Goal: Task Accomplishment & Management: Complete application form

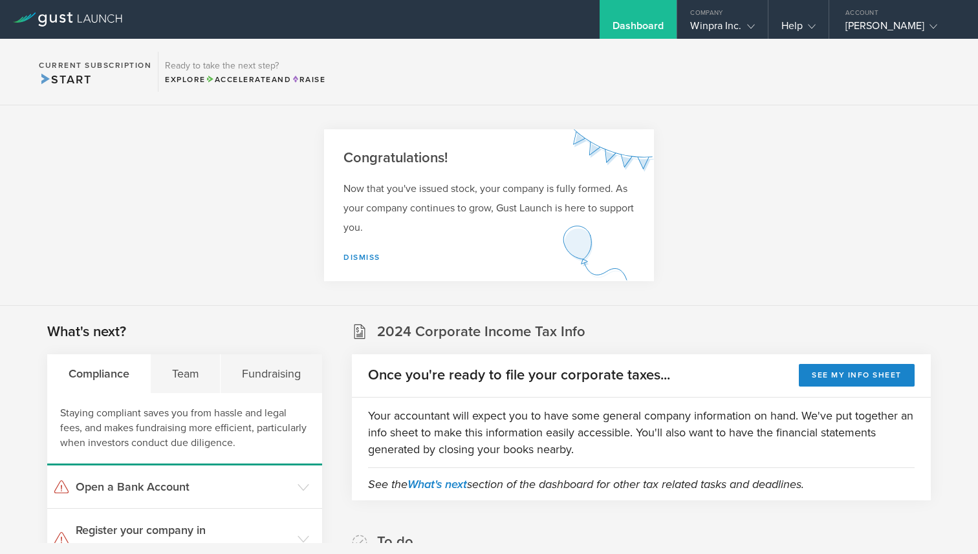
scroll to position [233, 0]
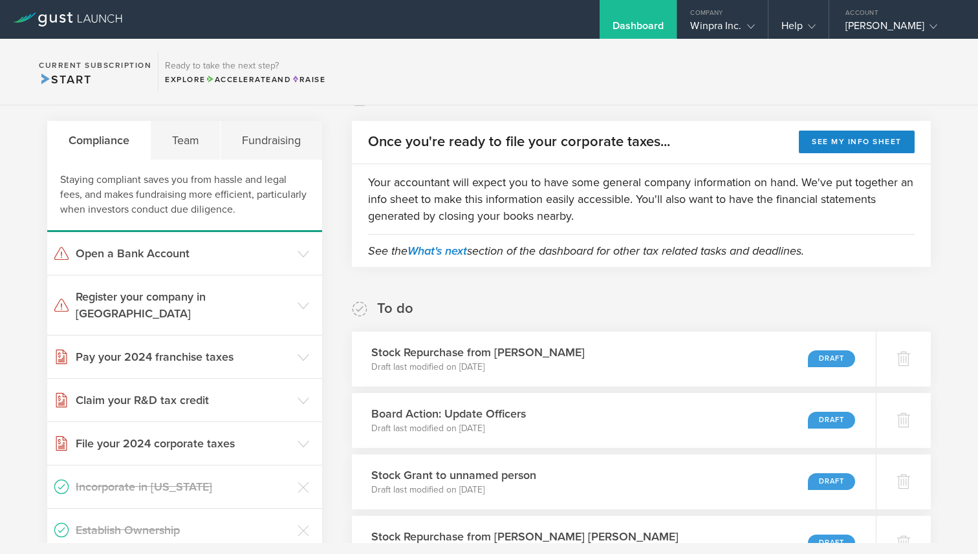
click at [59, 20] on icon at bounding box center [67, 19] width 109 height 14
click at [667, 30] on div "Dashboard" at bounding box center [639, 19] width 78 height 39
click at [739, 32] on div "Winpra Inc." at bounding box center [722, 28] width 64 height 19
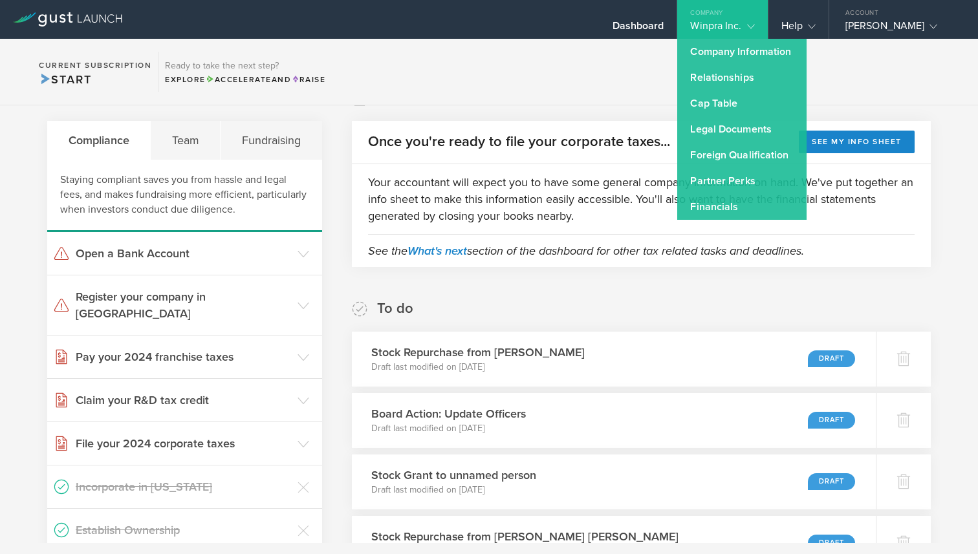
click at [645, 78] on section "Current Subscription Start Ready to take the next step? Explore Accelerate and …" at bounding box center [489, 72] width 978 height 67
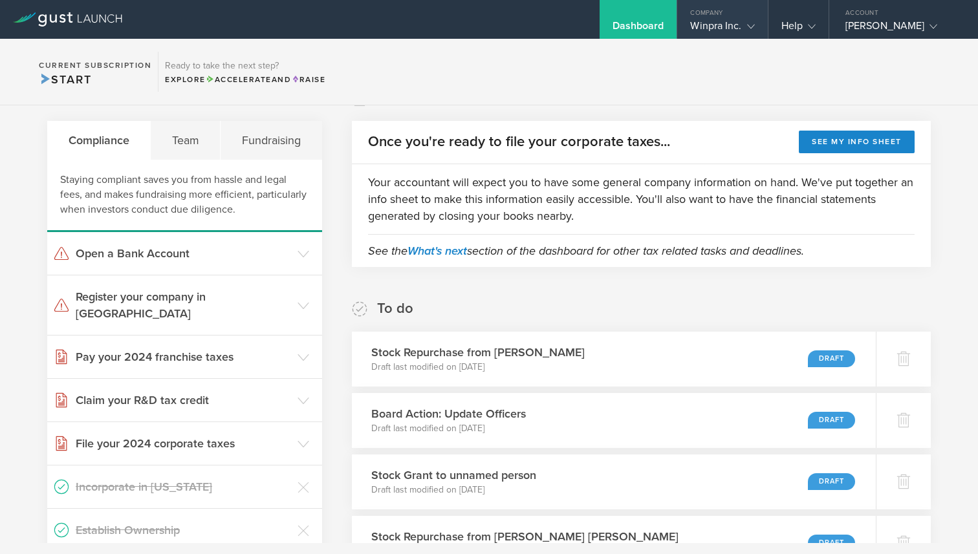
click at [759, 38] on div "Winpra Inc." at bounding box center [722, 28] width 90 height 19
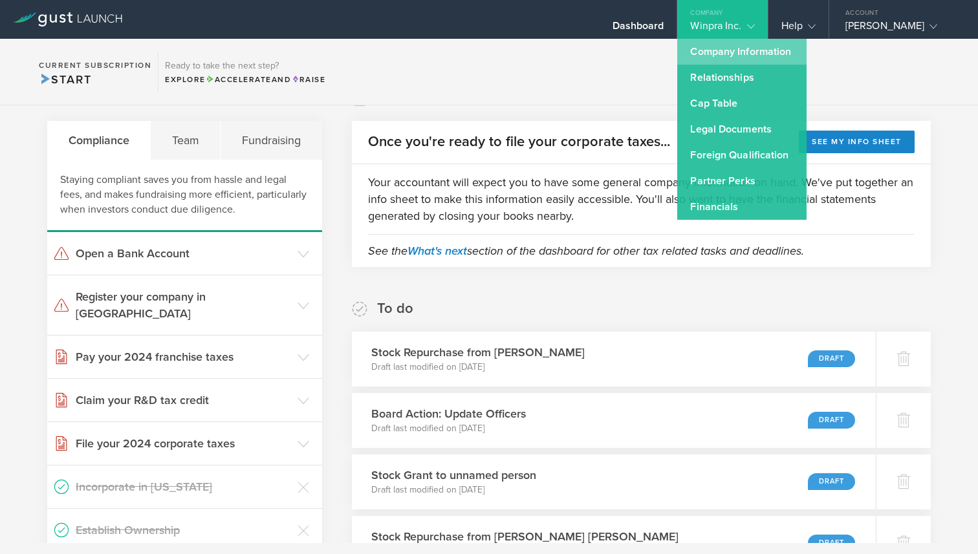
click at [748, 61] on link "Company Information" at bounding box center [741, 52] width 129 height 26
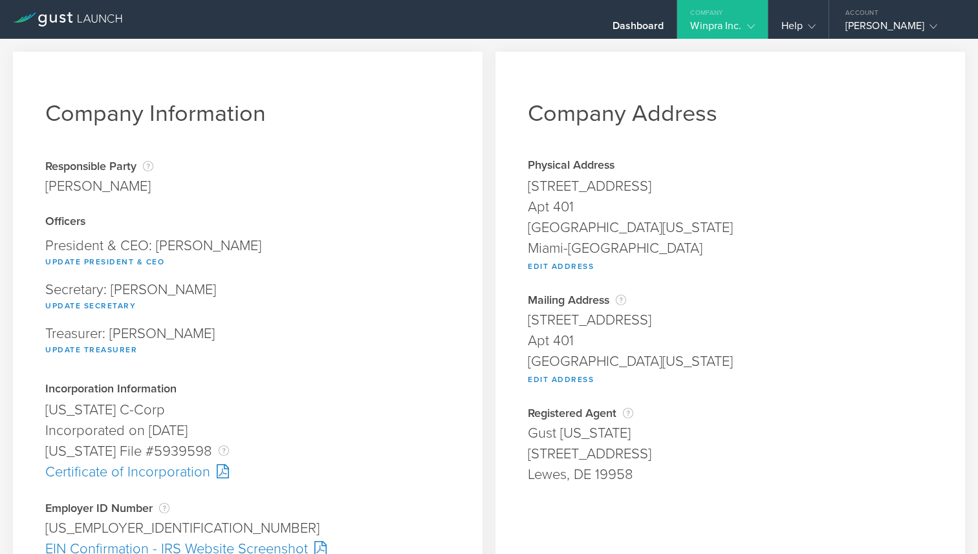
click at [59, 12] on icon at bounding box center [67, 19] width 109 height 14
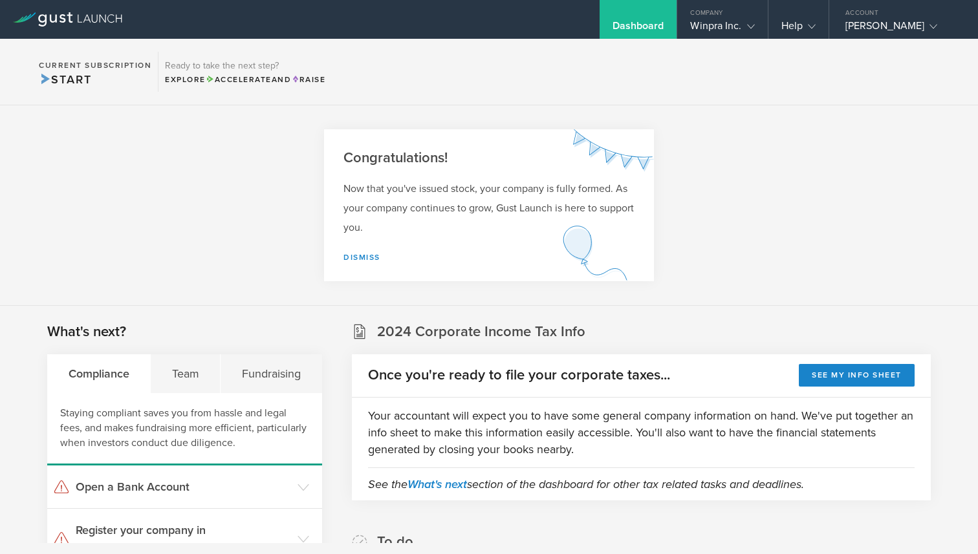
click at [46, 14] on icon at bounding box center [67, 19] width 109 height 14
click at [739, 28] on div "Winpra Inc." at bounding box center [722, 28] width 64 height 19
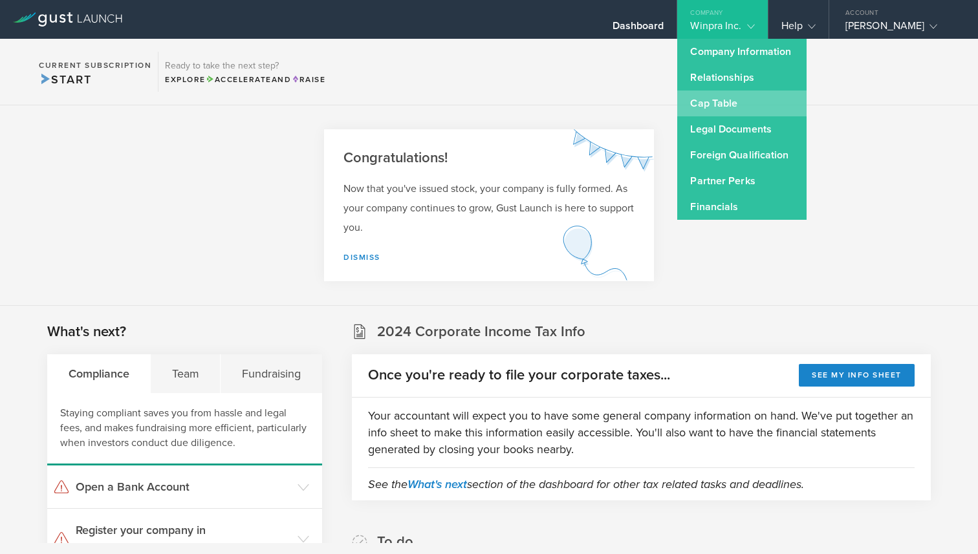
click at [737, 103] on link "Cap Table" at bounding box center [741, 104] width 129 height 26
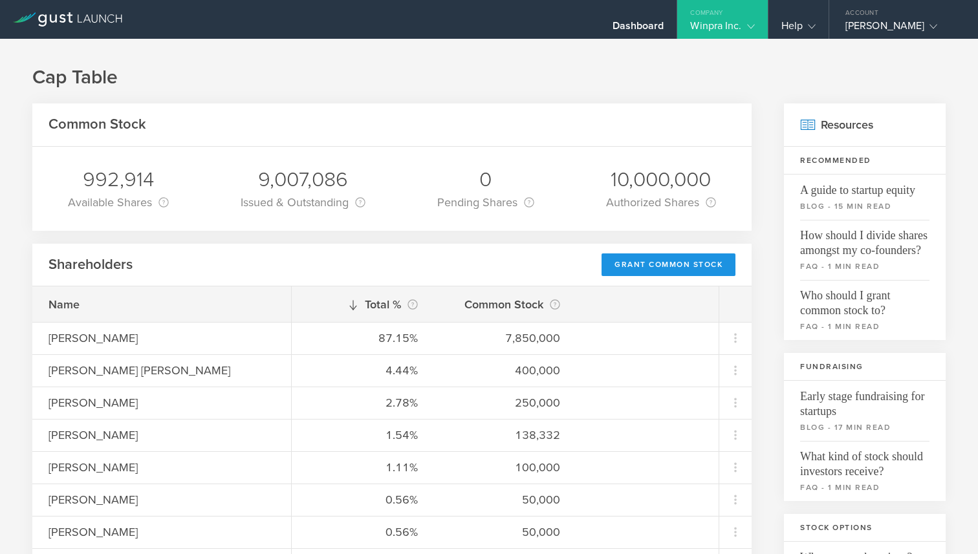
click at [680, 261] on div "Grant Common Stock" at bounding box center [668, 265] width 134 height 23
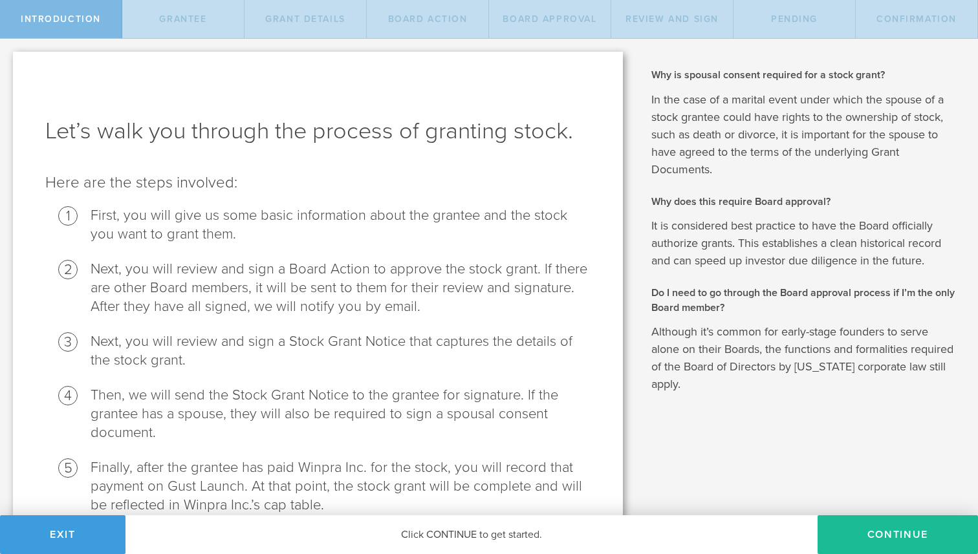
scroll to position [64, 0]
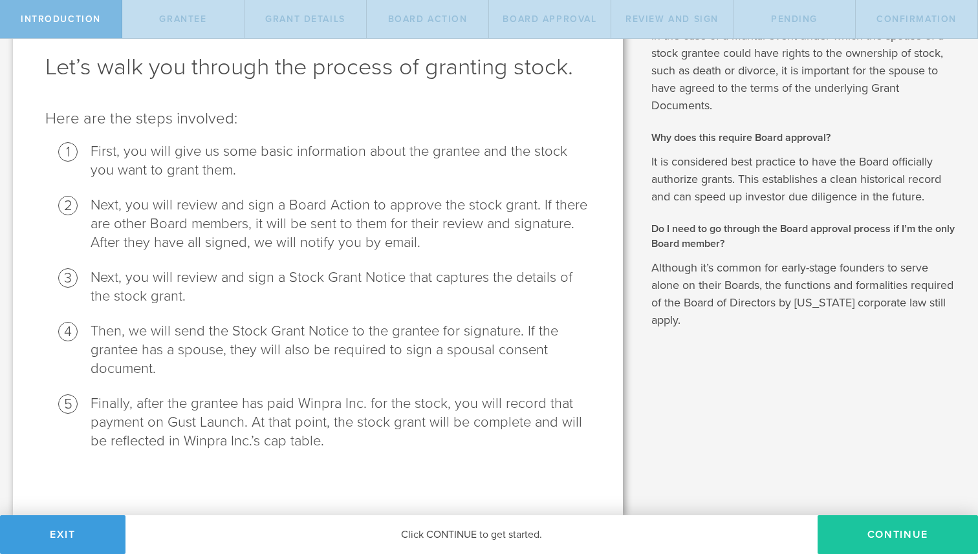
click at [904, 528] on button "Continue" at bounding box center [897, 534] width 160 height 39
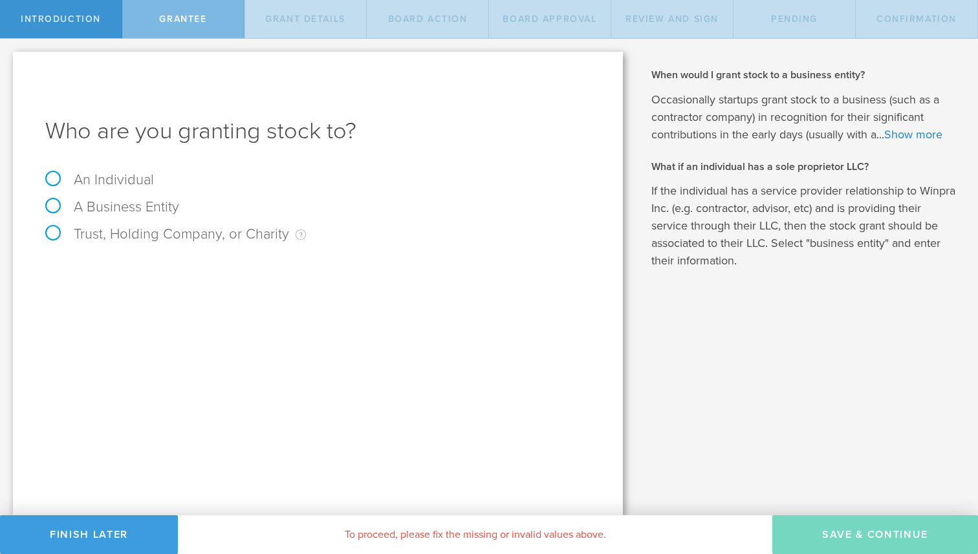
click at [56, 177] on label "An Individual" at bounding box center [99, 179] width 109 height 17
click at [8, 59] on input "An Individual" at bounding box center [4, 49] width 8 height 21
radio input "true"
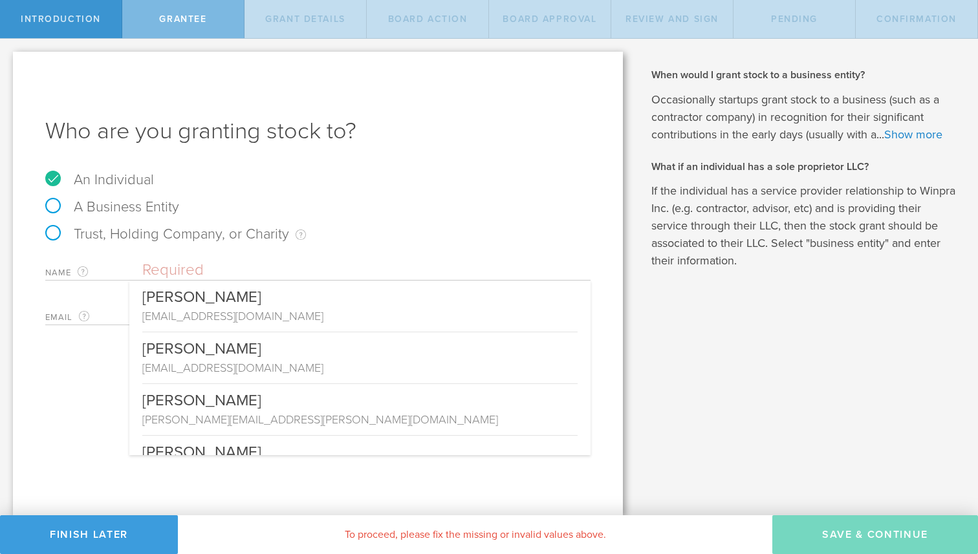
click at [231, 272] on input "text" at bounding box center [366, 270] width 448 height 19
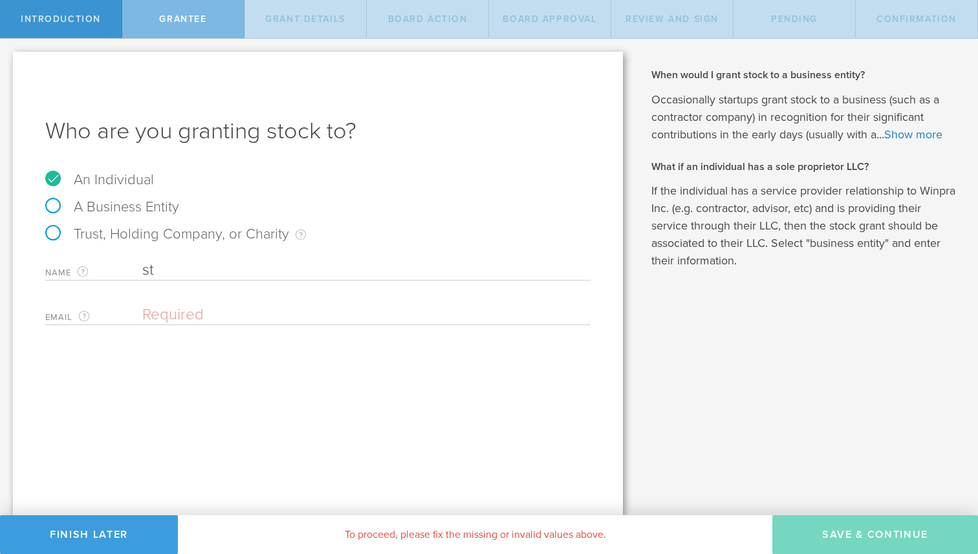
type input "s"
type input "Stive Hassan"
click at [234, 314] on input "email" at bounding box center [363, 314] width 442 height 19
paste input "stive.lf@gmail.com"
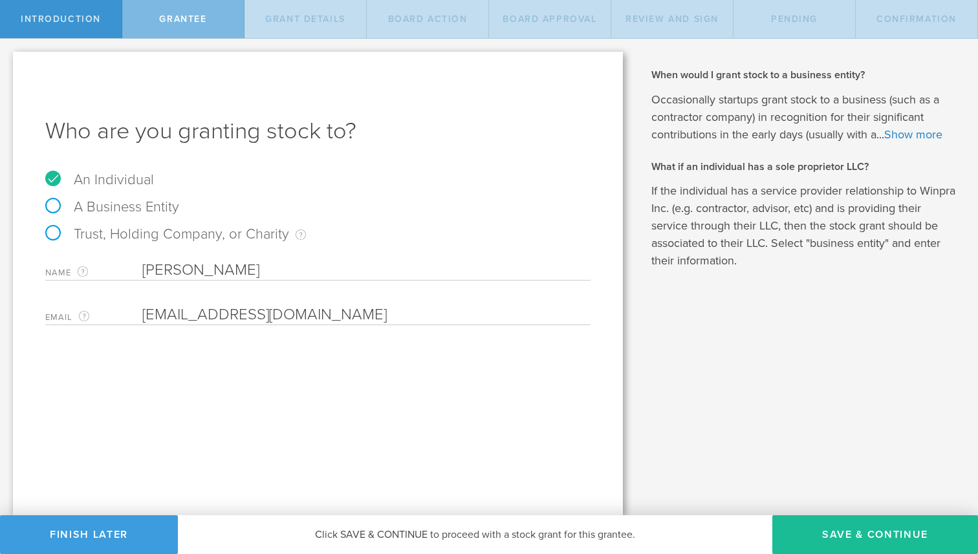
type input "stive.lf@gmail.com"
click at [264, 414] on div "Who are you granting stock to? An Individual A Business Entity Trust, Holding C…" at bounding box center [318, 284] width 610 height 464
click at [842, 535] on button "Save & Continue" at bounding box center [875, 534] width 206 height 39
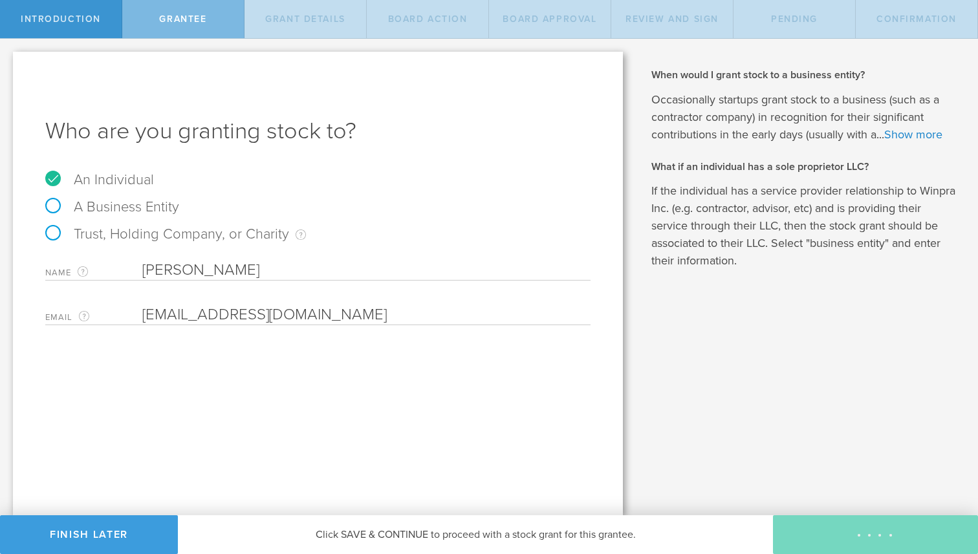
type input "48"
type input "12"
select select "none"
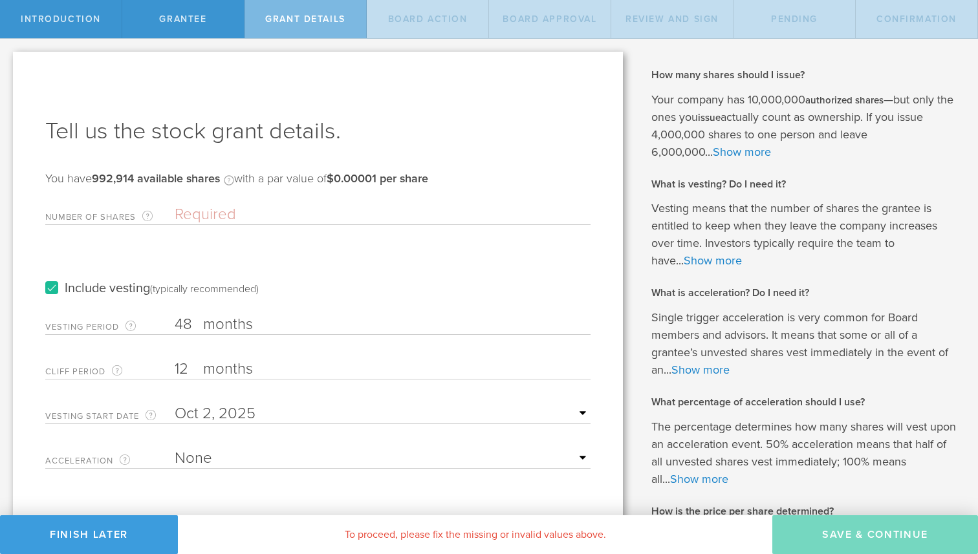
click at [203, 210] on input "Number of Shares The total amount of stock the company is granting to this reci…" at bounding box center [383, 214] width 416 height 19
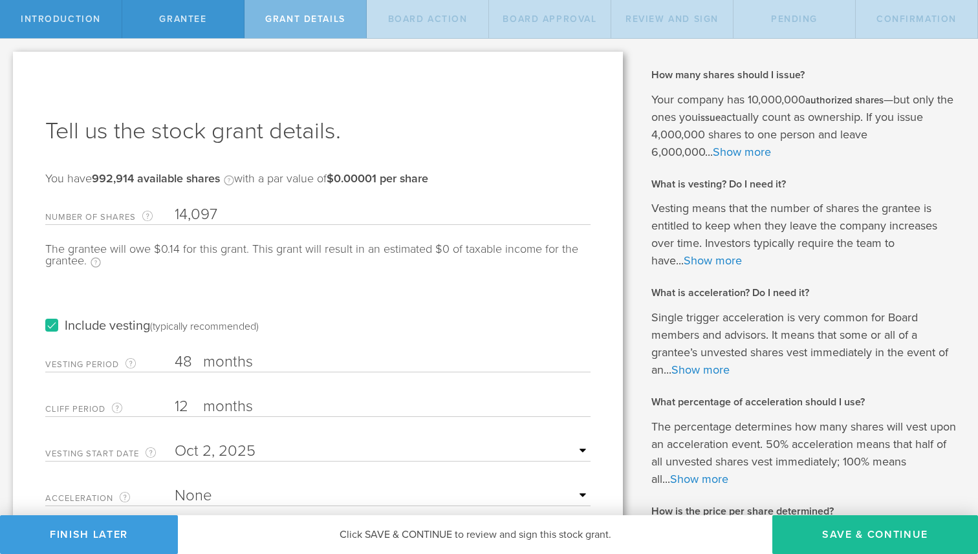
type input "14,097"
click at [327, 346] on div "Vesting Period The total number of months until vesting is complete. 48 months …" at bounding box center [317, 359] width 545 height 27
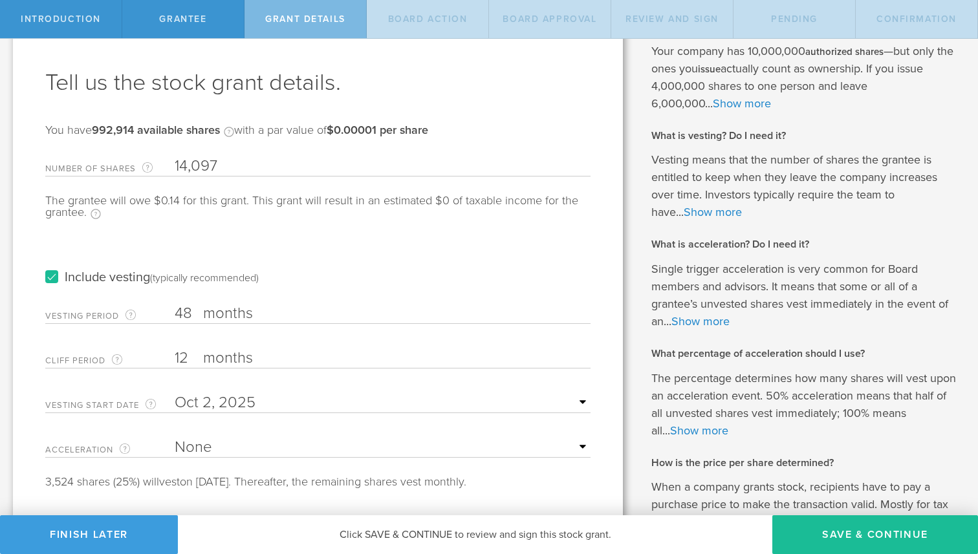
scroll to position [50, 0]
click at [582, 398] on input "text" at bounding box center [383, 401] width 416 height 19
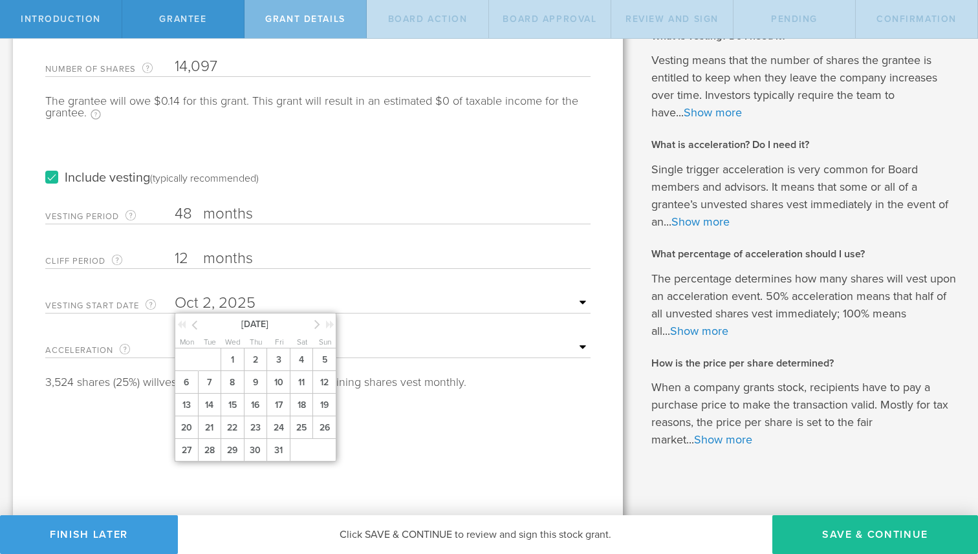
scroll to position [153, 0]
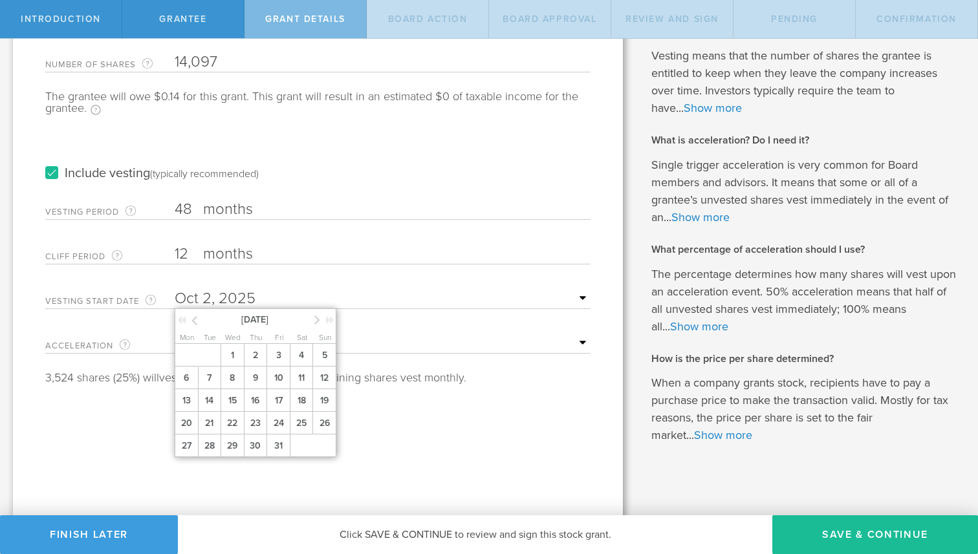
click at [182, 316] on icon at bounding box center [181, 320] width 8 height 9
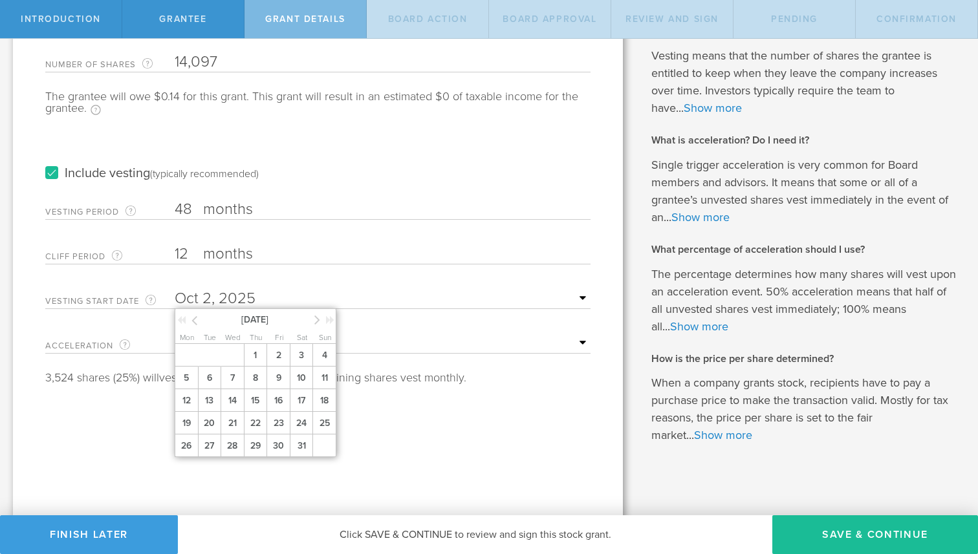
click at [182, 316] on icon at bounding box center [181, 320] width 8 height 9
click at [274, 322] on span "October 2019" at bounding box center [255, 319] width 110 height 14
click at [329, 316] on icon at bounding box center [330, 320] width 8 height 9
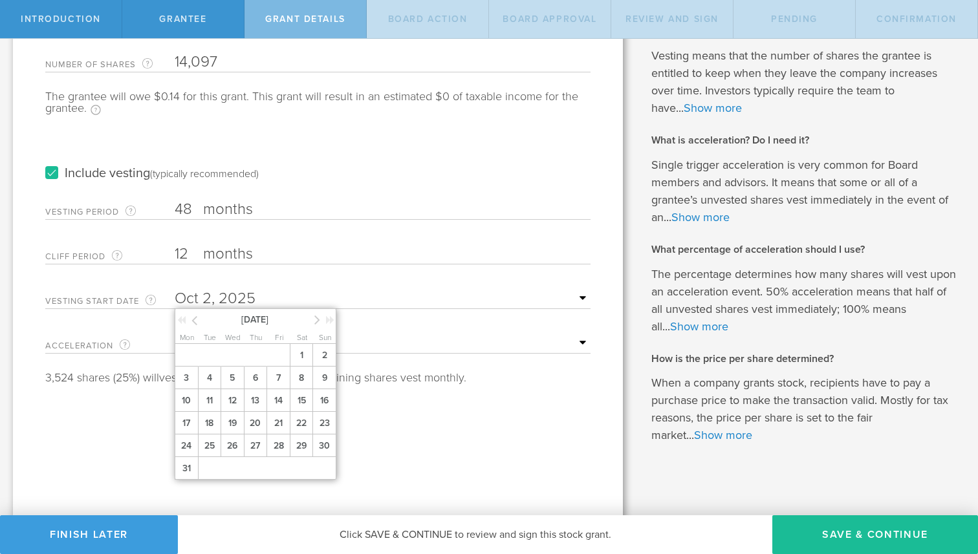
click at [329, 316] on icon at bounding box center [330, 320] width 8 height 9
click at [195, 321] on icon at bounding box center [194, 320] width 6 height 16
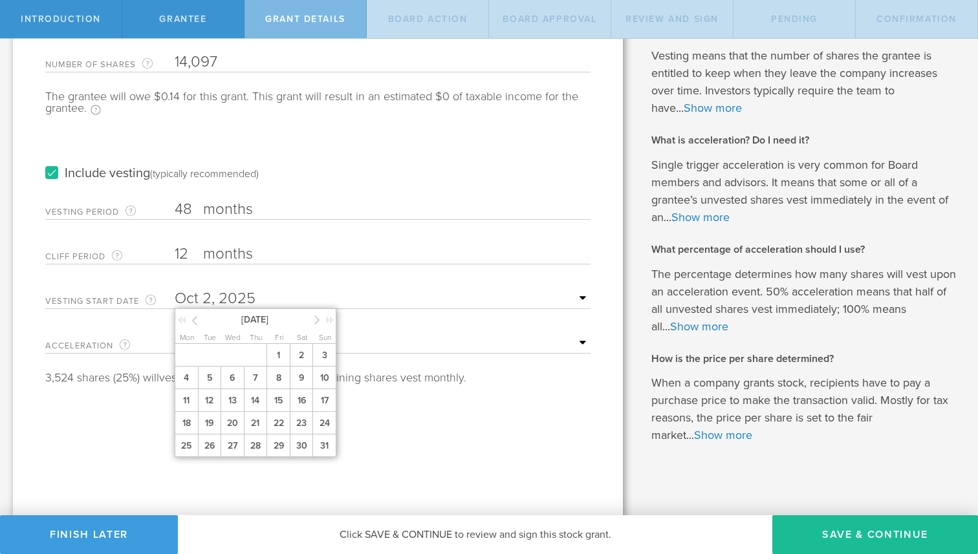
click at [195, 321] on icon at bounding box center [194, 320] width 6 height 16
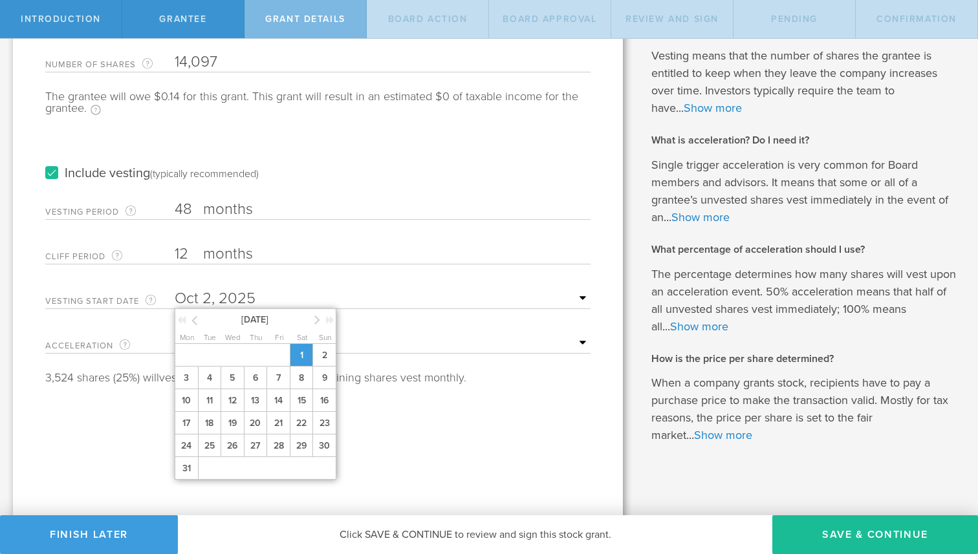
click at [308, 357] on span "1" at bounding box center [301, 355] width 23 height 23
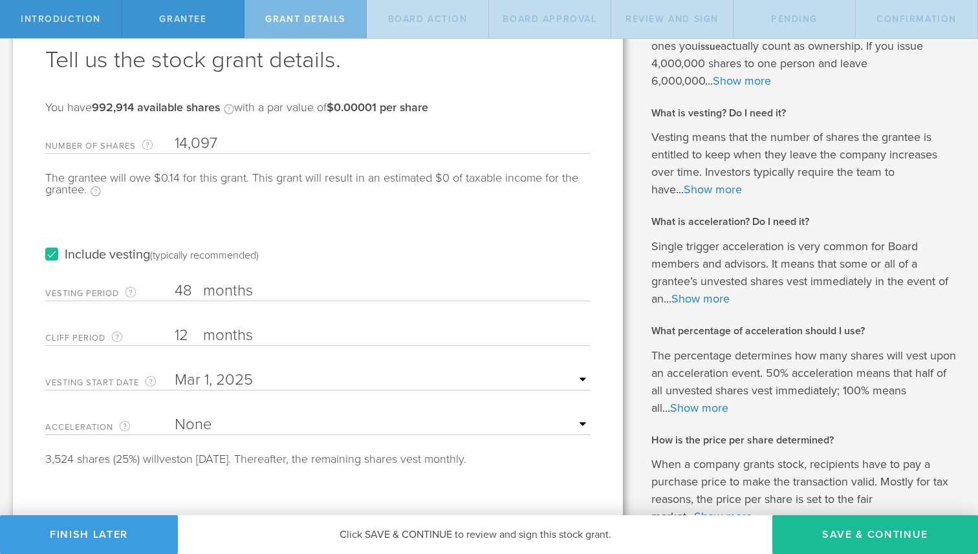
scroll to position [72, 0]
click at [858, 541] on button "Save & Continue" at bounding box center [875, 534] width 206 height 39
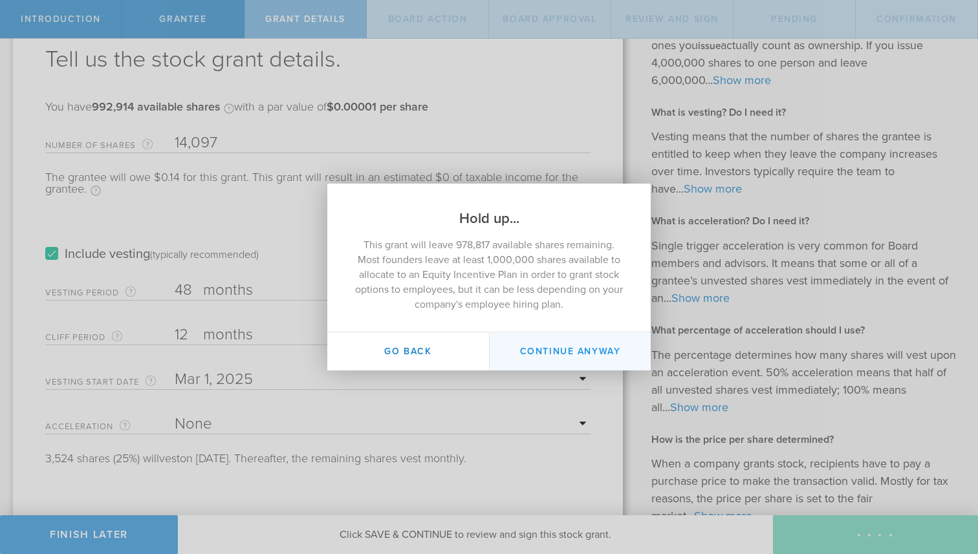
click at [538, 356] on button "Continue Anyway" at bounding box center [570, 351] width 162 height 38
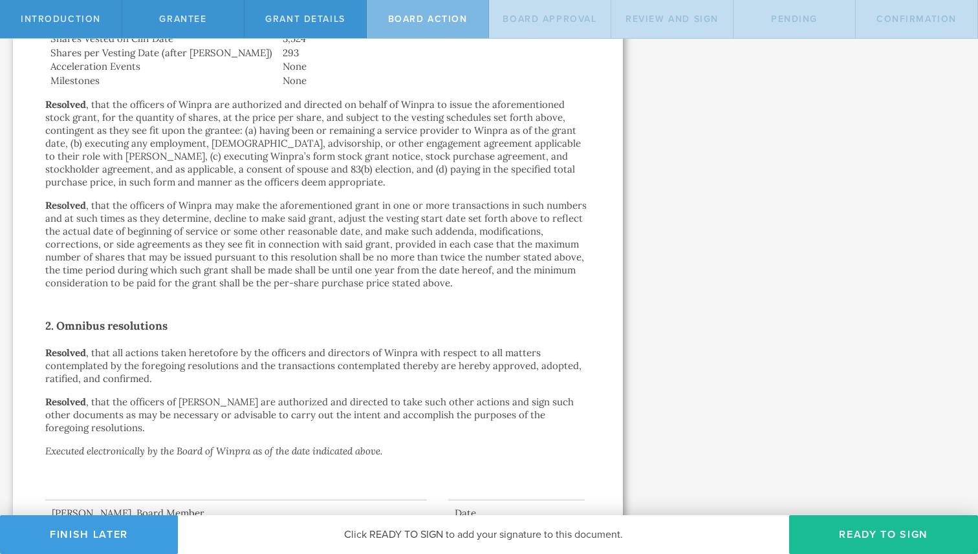
scroll to position [719, 0]
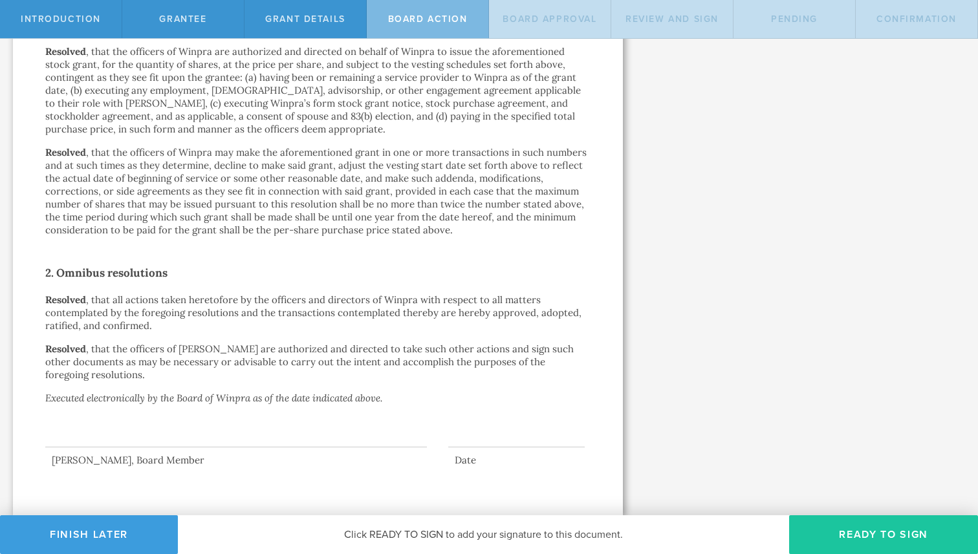
click at [898, 539] on button "Ready to Sign" at bounding box center [883, 534] width 189 height 39
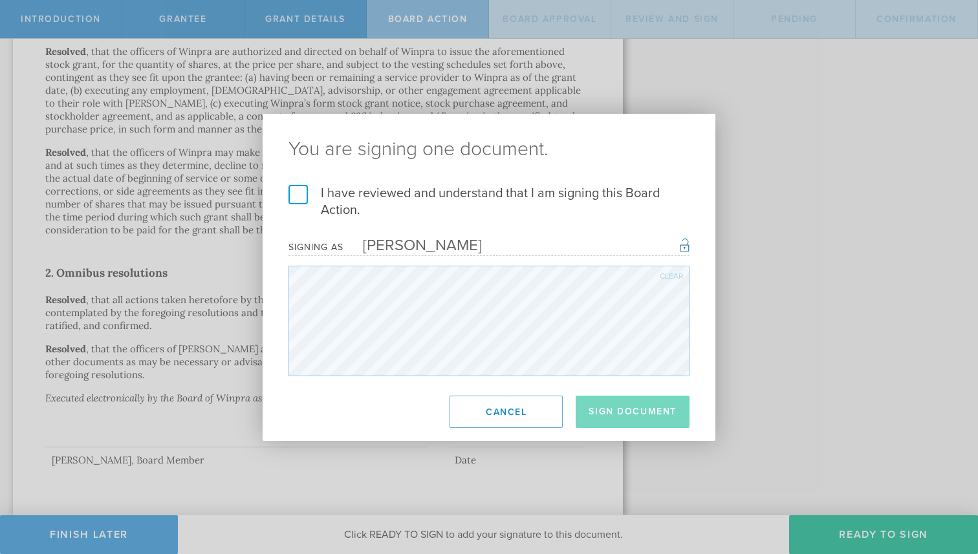
click at [301, 195] on label "I have reviewed and understand that I am signing this Board Action." at bounding box center [488, 202] width 401 height 34
click at [0, 0] on input "I have reviewed and understand that I am signing this Board Action." at bounding box center [0, 0] width 0 height 0
click at [448, 417] on footer "Sign Document Cancel" at bounding box center [489, 412] width 453 height 58
click at [469, 414] on button "Cancel" at bounding box center [505, 412] width 113 height 32
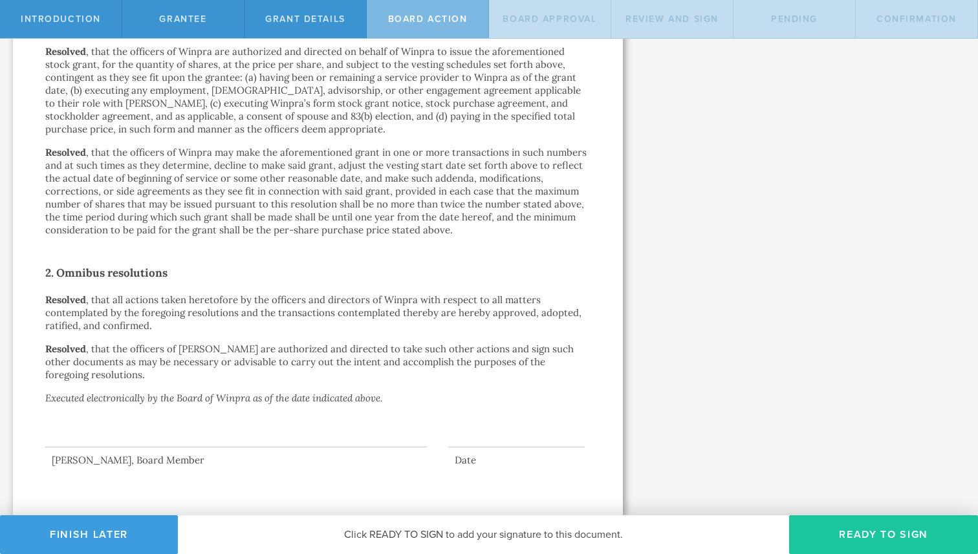
click at [901, 530] on button "Ready to Sign" at bounding box center [883, 534] width 189 height 39
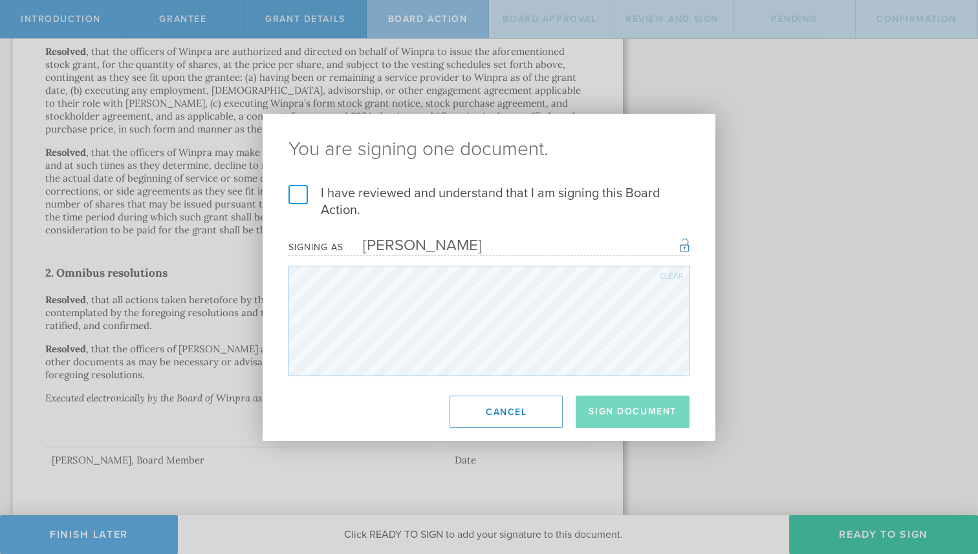
click at [299, 195] on label "I have reviewed and understand that I am signing this Board Action." at bounding box center [488, 202] width 401 height 34
click at [0, 0] on input "I have reviewed and understand that I am signing this Board Action." at bounding box center [0, 0] width 0 height 0
click at [631, 406] on button "Sign Document" at bounding box center [633, 412] width 114 height 32
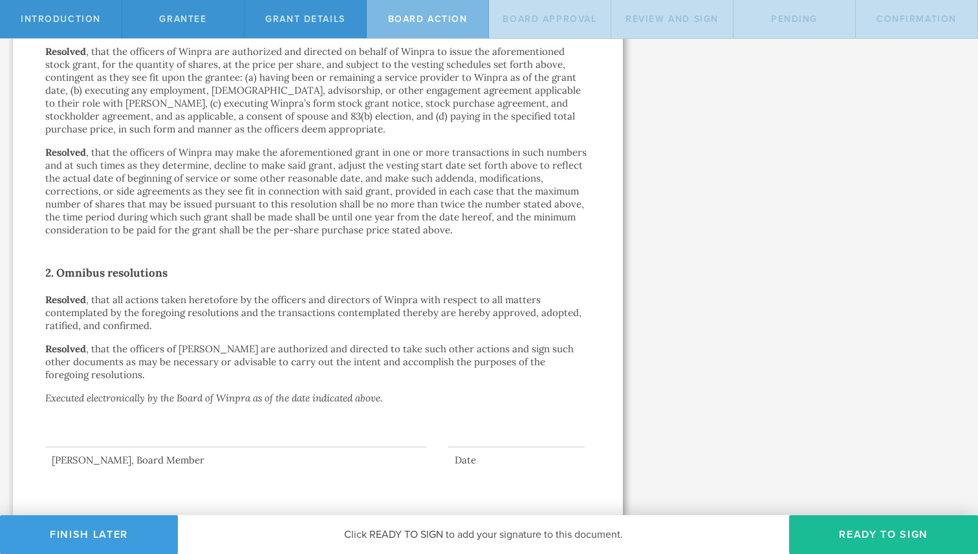
scroll to position [0, 0]
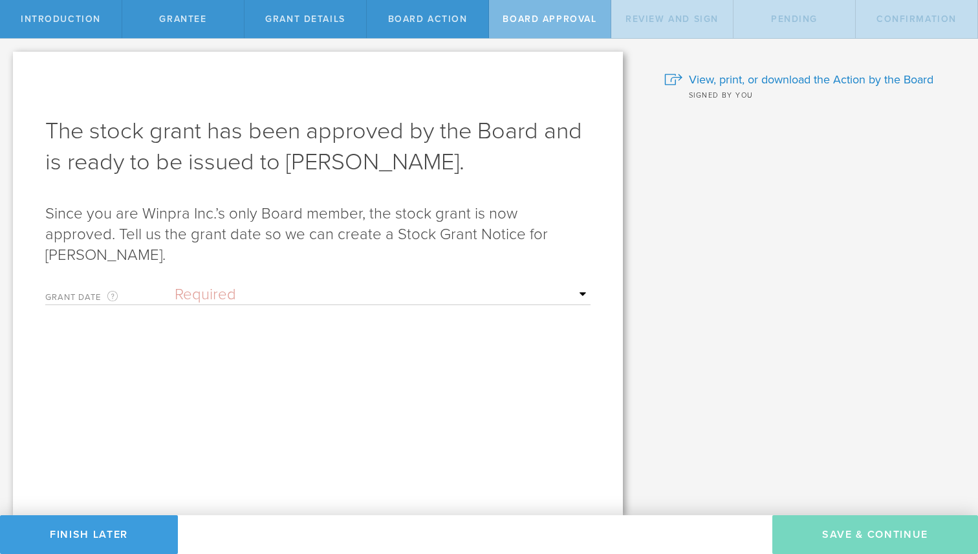
click at [448, 285] on select "Required Upon [PERSON_NAME]'s signature A specific date" at bounding box center [383, 294] width 416 height 19
select select "uponGranteeSignature"
click at [175, 285] on select "Required Upon [PERSON_NAME]'s signature A specific date" at bounding box center [383, 294] width 416 height 19
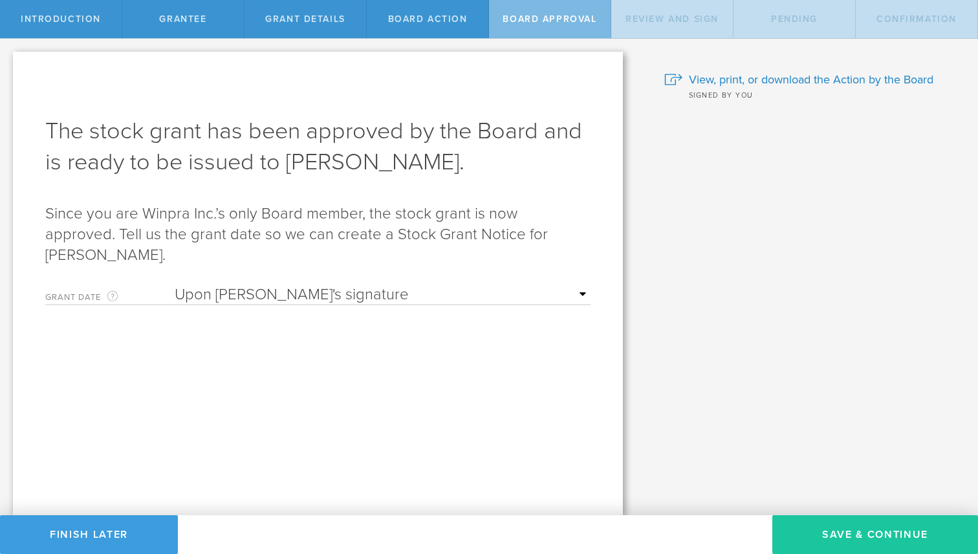
click at [826, 530] on button "Save & Continue" at bounding box center [875, 534] width 206 height 39
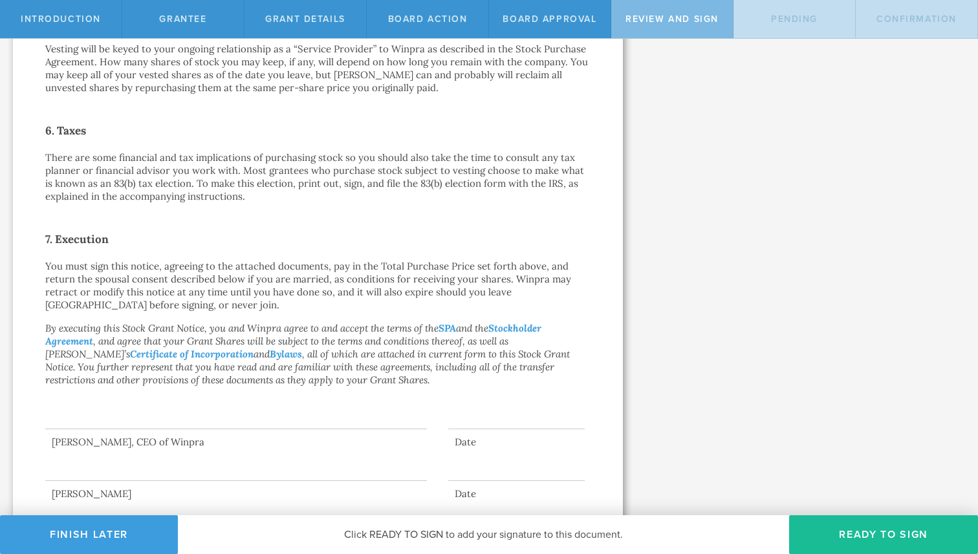
scroll to position [849, 0]
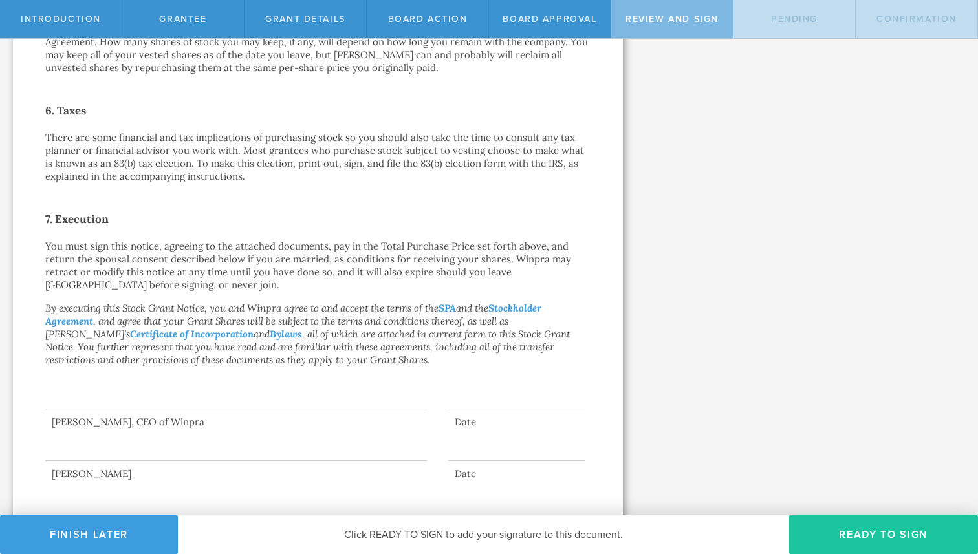
click at [856, 530] on button "Ready to Sign" at bounding box center [883, 534] width 189 height 39
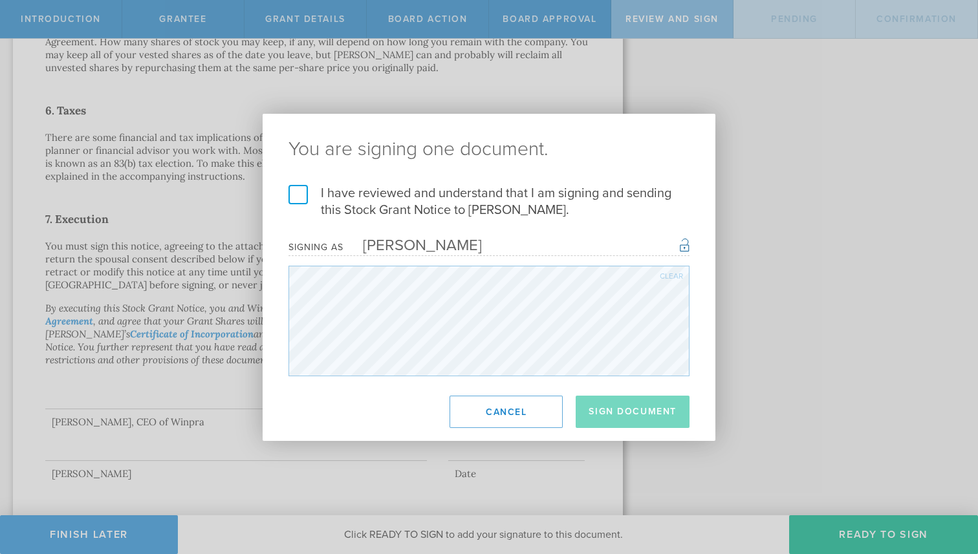
click at [301, 188] on label "I have reviewed and understand that I am signing and sending this Stock Grant N…" at bounding box center [488, 202] width 401 height 34
click at [0, 0] on input "I have reviewed and understand that I am signing and sending this Stock Grant N…" at bounding box center [0, 0] width 0 height 0
click at [640, 408] on button "Sign Document" at bounding box center [633, 412] width 114 height 32
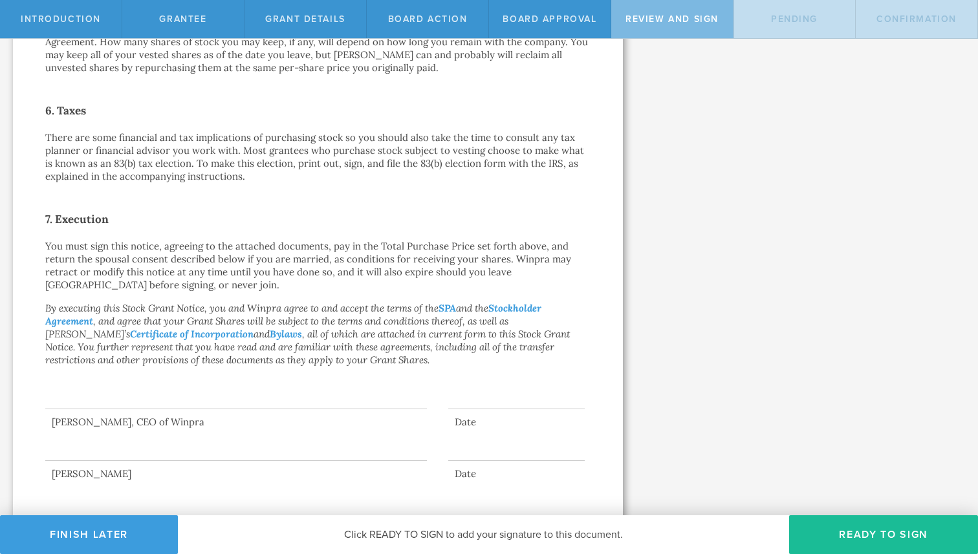
scroll to position [0, 0]
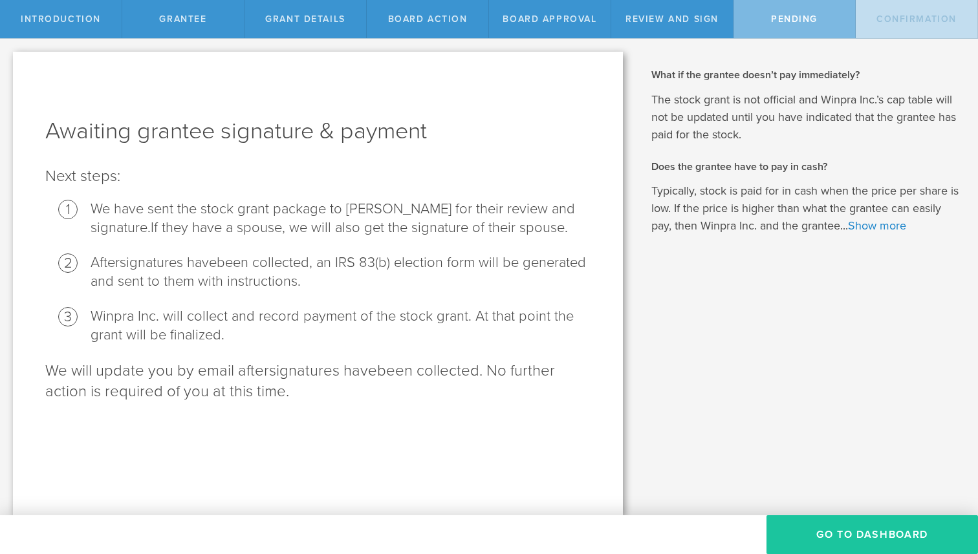
click at [894, 535] on button "Go To Dashboard" at bounding box center [871, 534] width 211 height 39
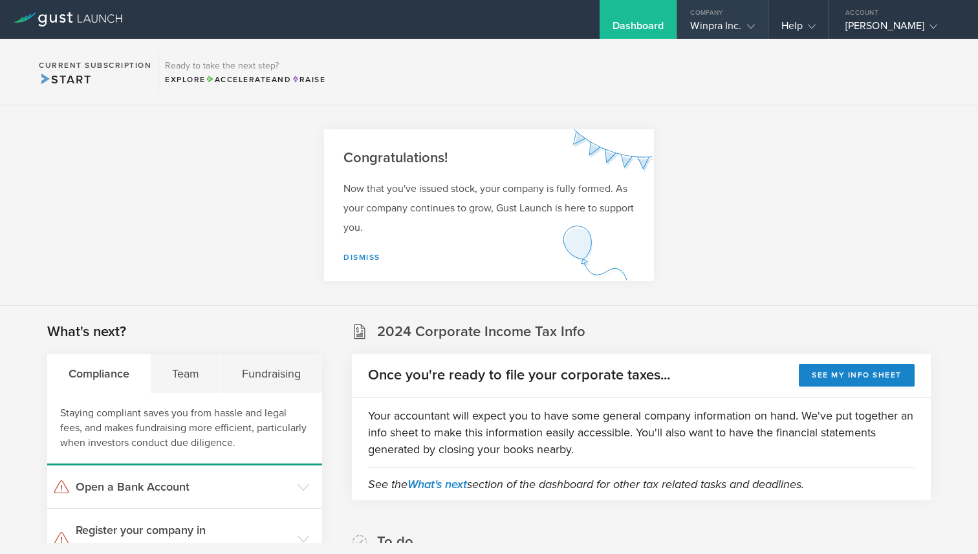
click at [744, 24] on gust-icon at bounding box center [748, 25] width 13 height 13
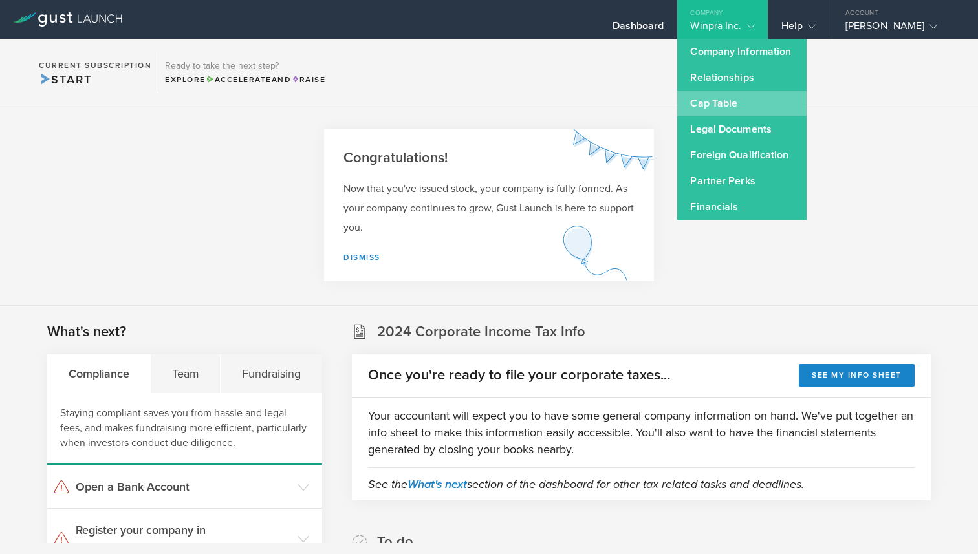
click at [734, 109] on link "Cap Table" at bounding box center [741, 104] width 129 height 26
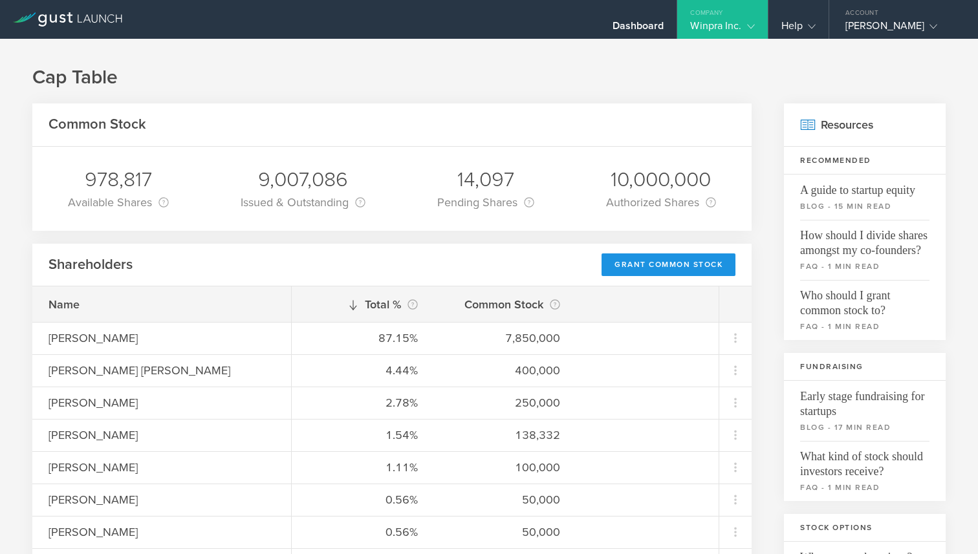
click at [698, 268] on div "Grant Common Stock" at bounding box center [668, 265] width 134 height 23
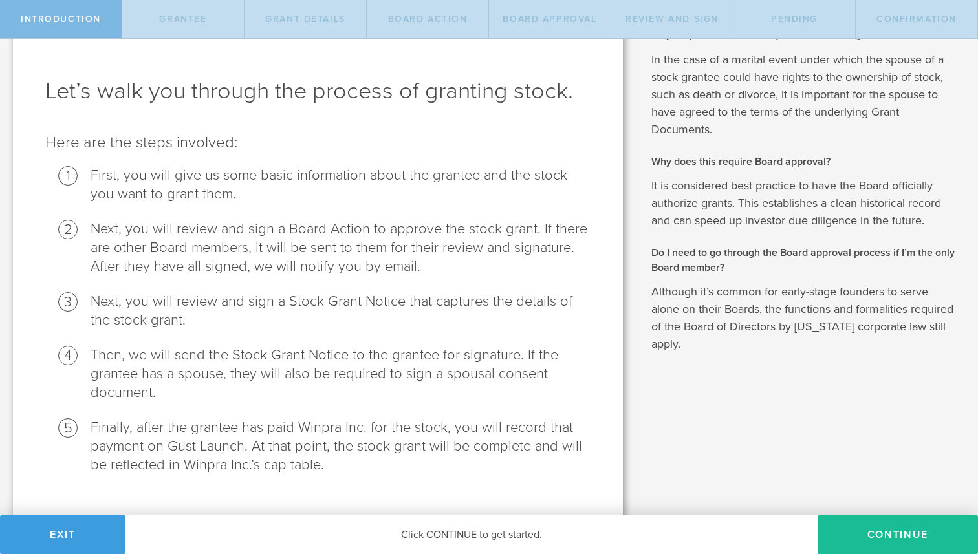
scroll to position [64, 0]
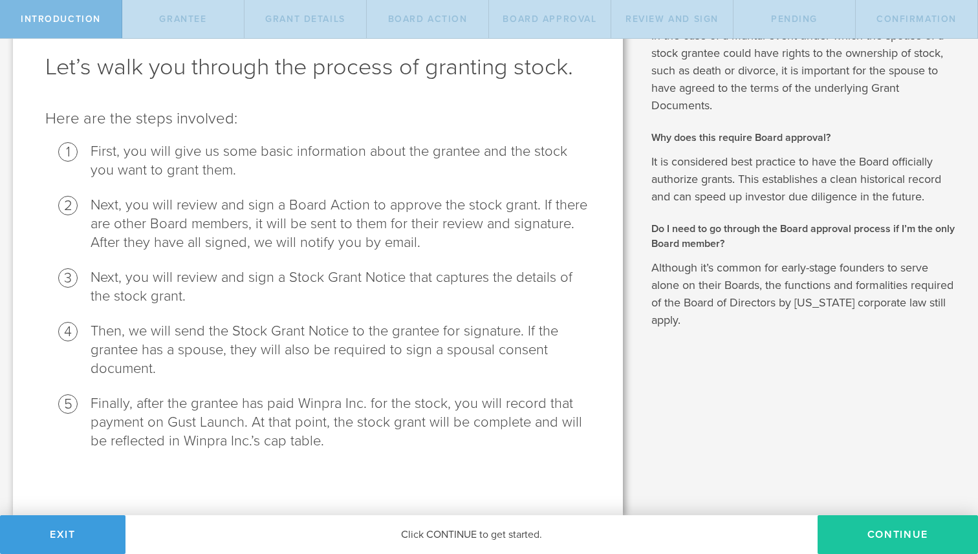
click at [872, 527] on button "Continue" at bounding box center [897, 534] width 160 height 39
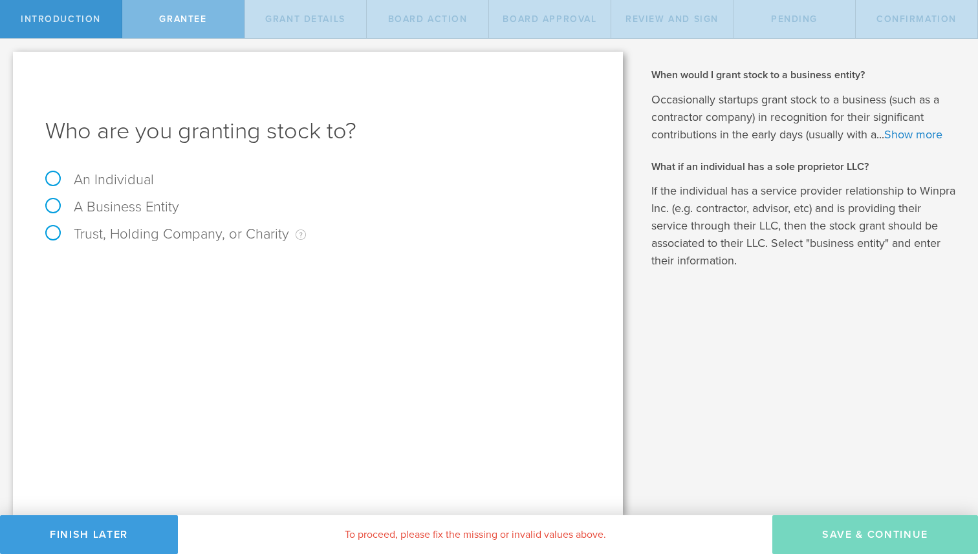
scroll to position [0, 0]
click at [53, 177] on label "An Individual" at bounding box center [99, 179] width 109 height 17
click at [8, 59] on input "An Individual" at bounding box center [4, 49] width 8 height 21
radio input "true"
click at [198, 266] on input "text" at bounding box center [366, 270] width 448 height 19
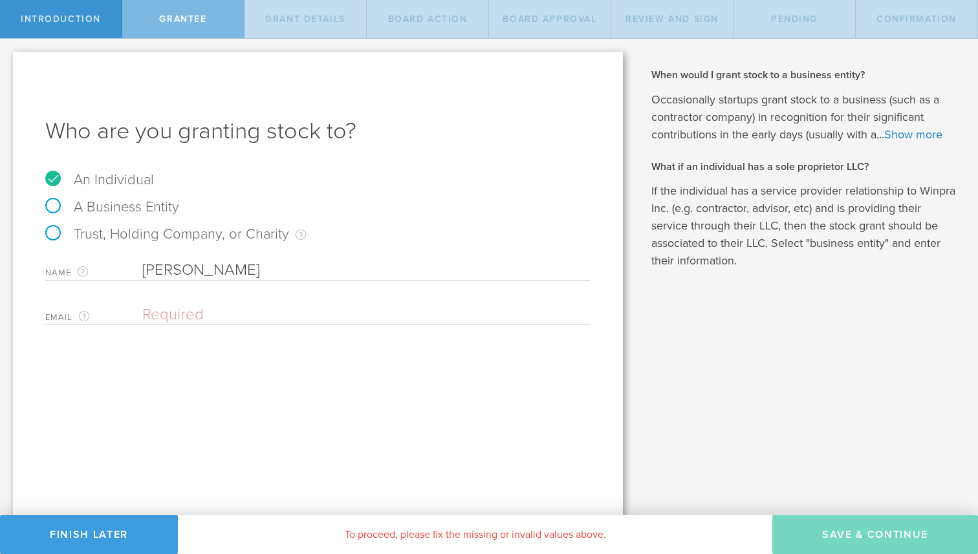
type input "[PERSON_NAME]"
click at [196, 310] on input "email" at bounding box center [363, 314] width 442 height 19
paste input "[EMAIL_ADDRESS][DOMAIN_NAME]"
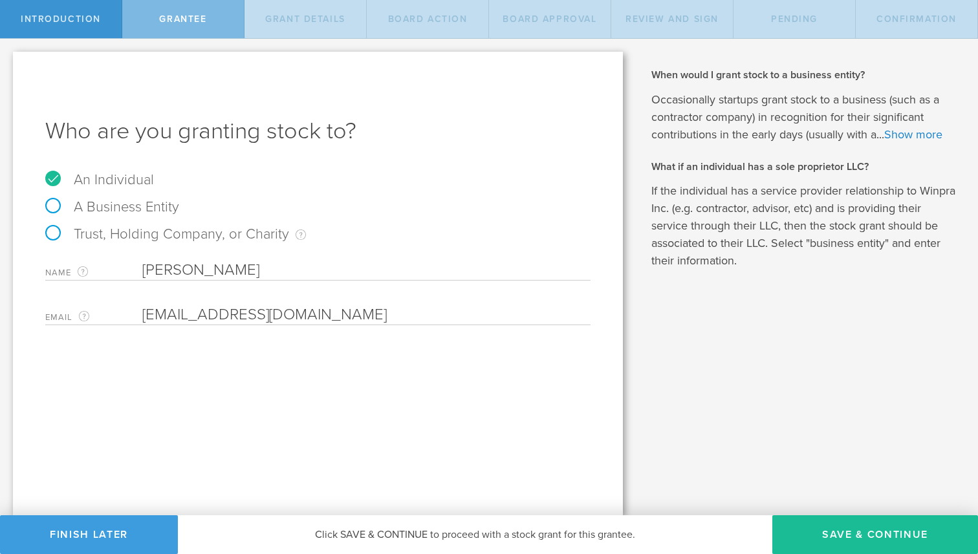
type input "[EMAIL_ADDRESS][DOMAIN_NAME]"
click at [173, 419] on div "Who are you granting stock to? An Individual A Business Entity Trust, Holding C…" at bounding box center [318, 284] width 610 height 464
click at [864, 530] on button "Save & Continue" at bounding box center [875, 534] width 206 height 39
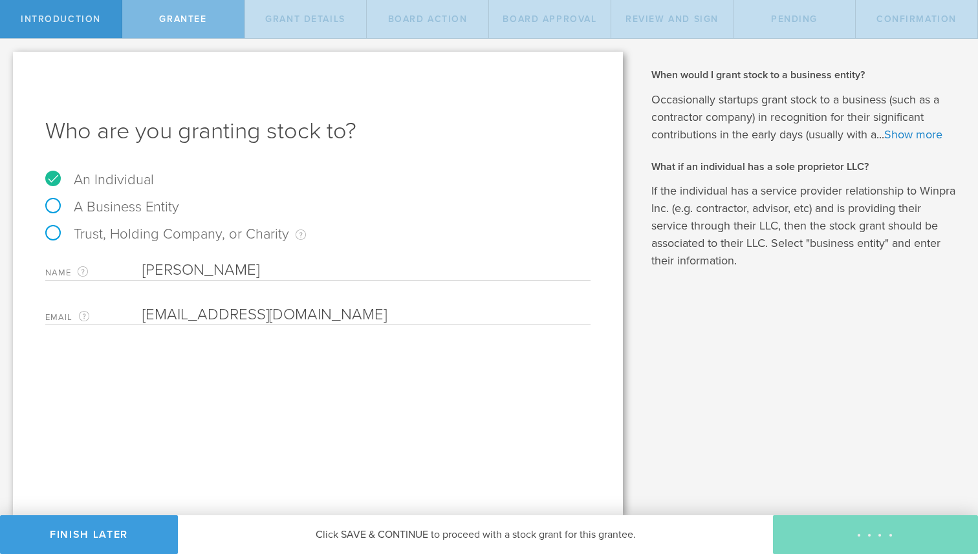
type input "48"
type input "12"
select select "none"
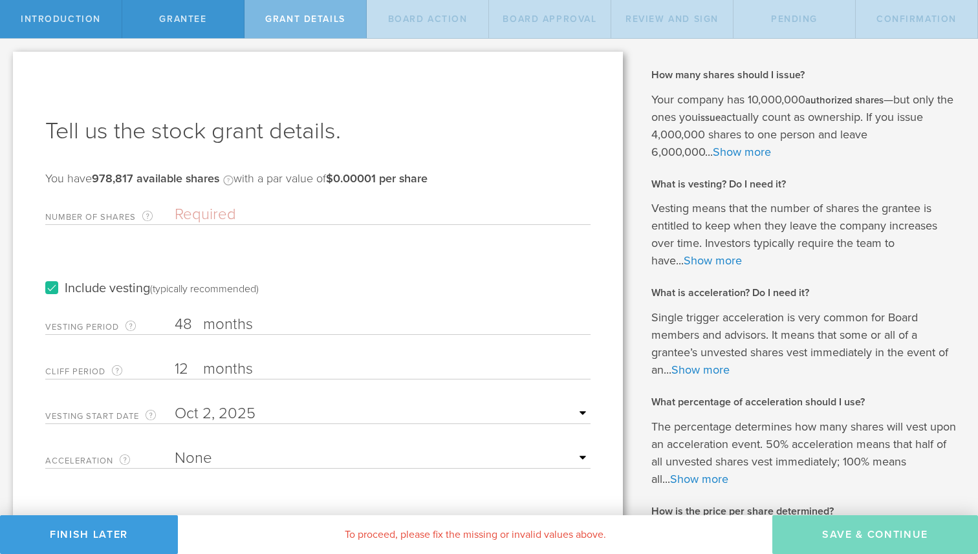
click at [250, 208] on input "Number of Shares The total amount of stock the company is granting to this reci…" at bounding box center [383, 214] width 416 height 19
paste input "rahulrao199"
type input "199"
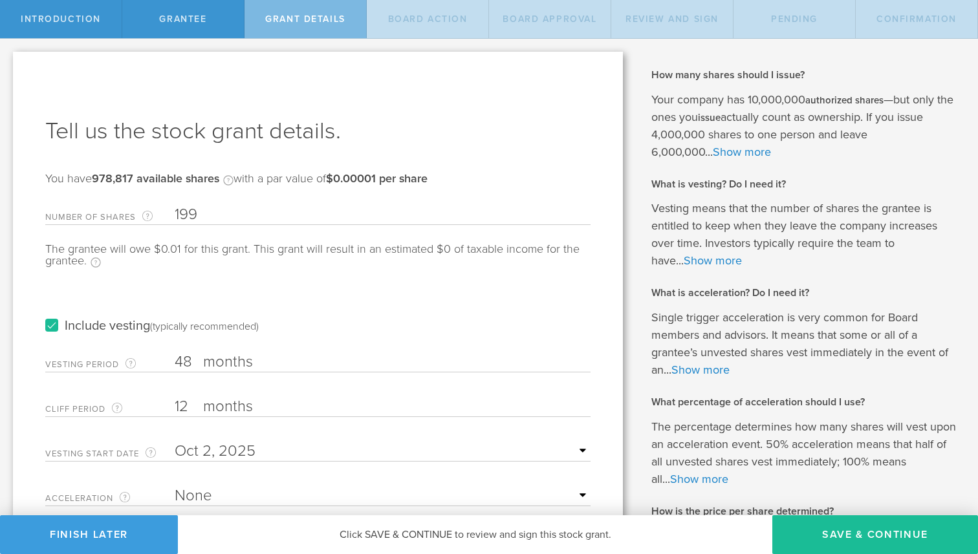
drag, startPoint x: 231, startPoint y: 213, endPoint x: 152, endPoint y: 210, distance: 78.9
click at [152, 210] on div "Number of Shares The total amount of stock the company is granting to this reci…" at bounding box center [317, 212] width 545 height 27
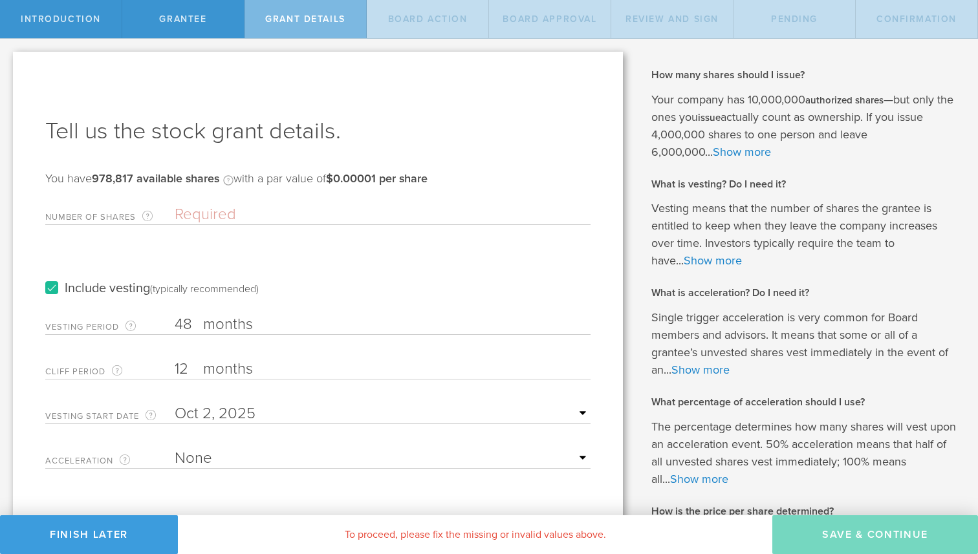
paste input "4386"
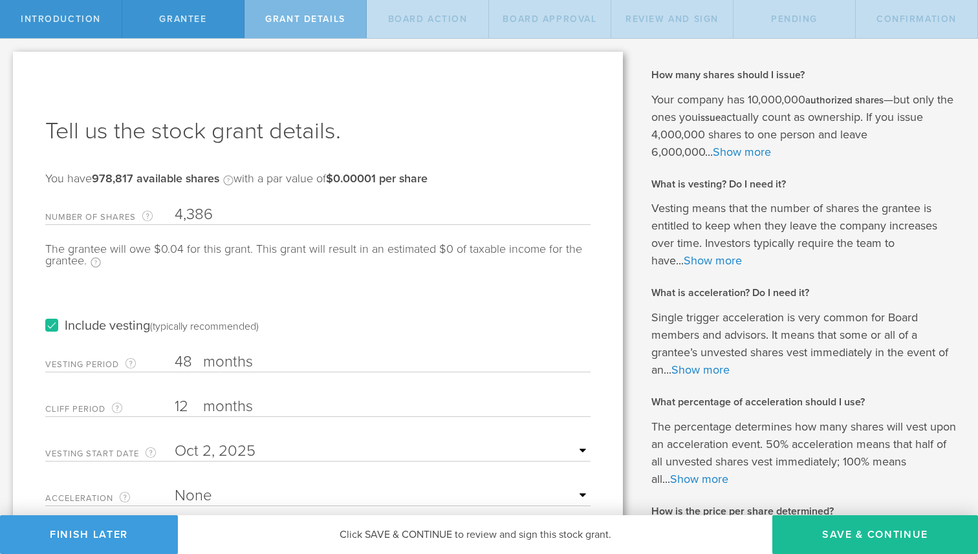
type input "4,386"
click at [323, 268] on div "The grantee will owe $0.04 for this grant. This grant will result in an estimat…" at bounding box center [317, 262] width 545 height 38
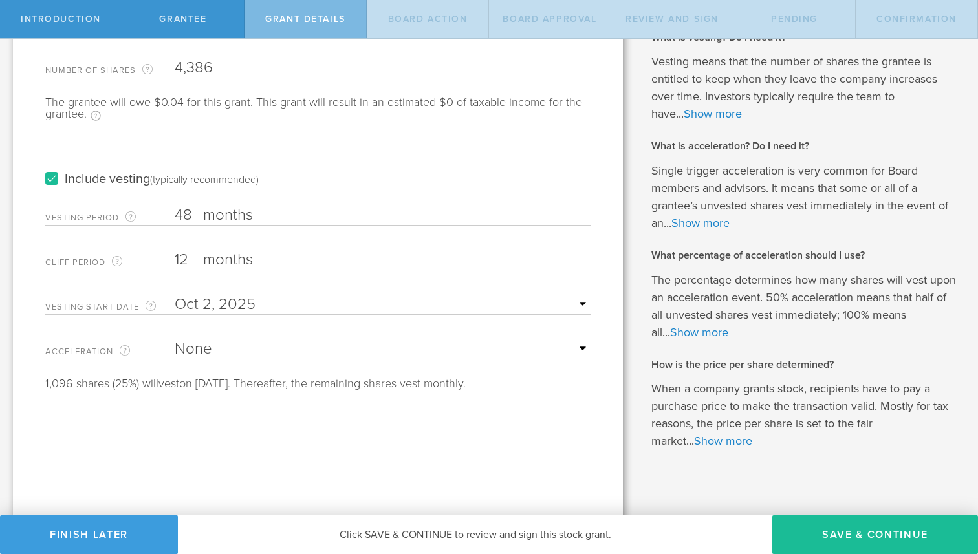
scroll to position [147, 0]
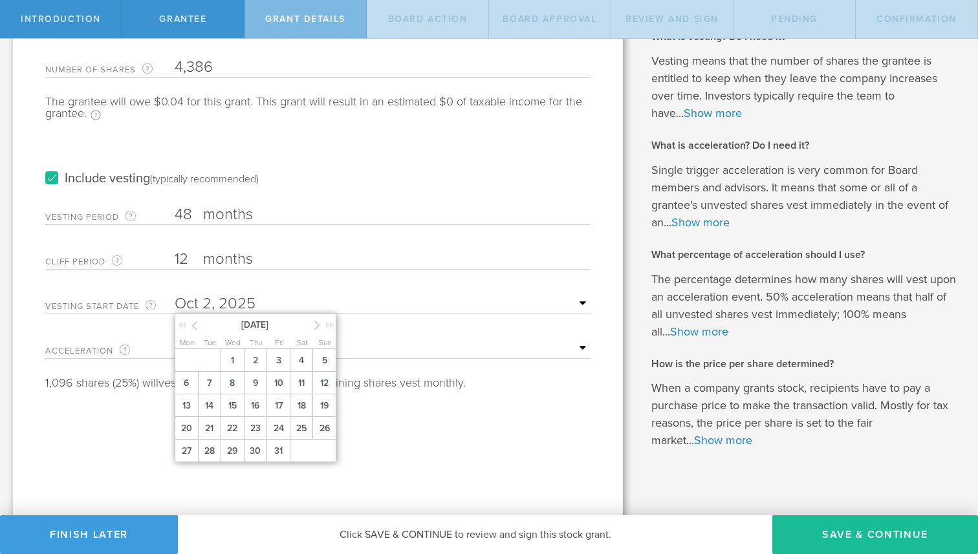
click at [582, 305] on input "text" at bounding box center [383, 303] width 416 height 19
click at [194, 326] on icon at bounding box center [194, 326] width 6 height 16
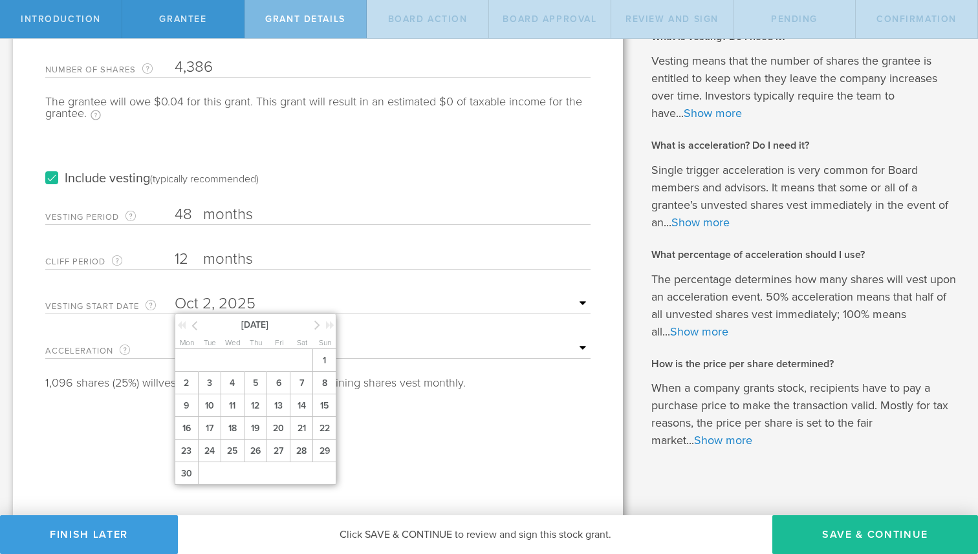
click at [194, 326] on icon at bounding box center [194, 326] width 6 height 16
click at [304, 360] on span "1" at bounding box center [301, 360] width 23 height 23
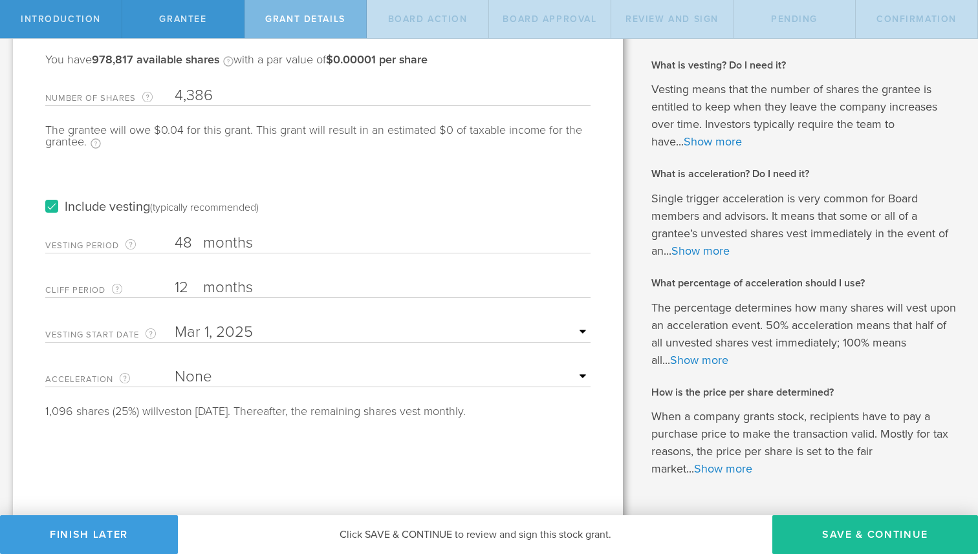
scroll to position [158, 0]
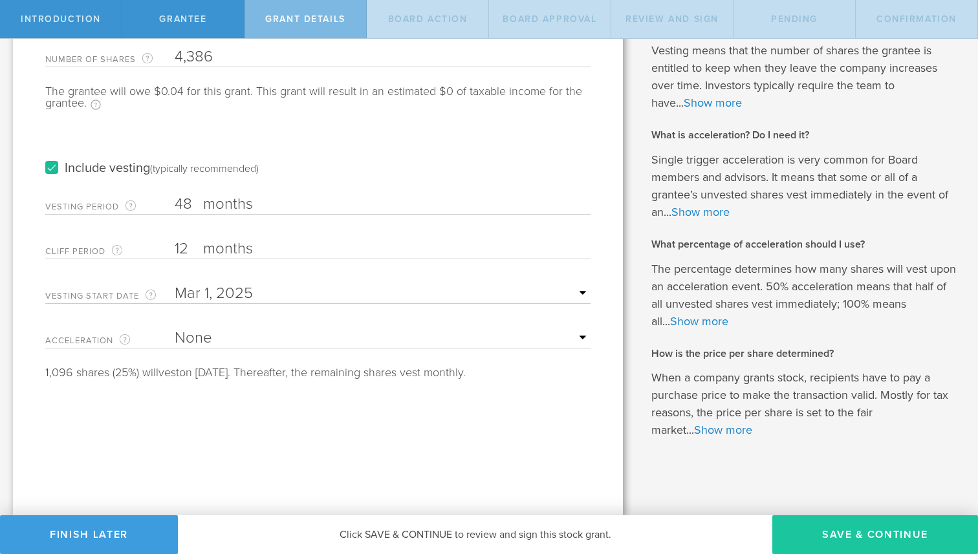
click at [868, 535] on button "Save & Continue" at bounding box center [875, 534] width 206 height 39
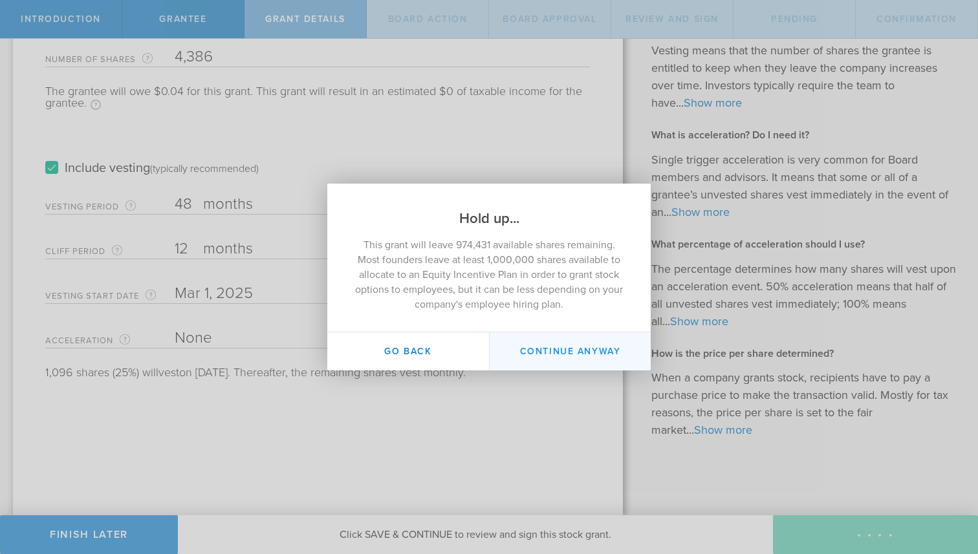
click at [545, 358] on button "Continue Anyway" at bounding box center [570, 351] width 162 height 38
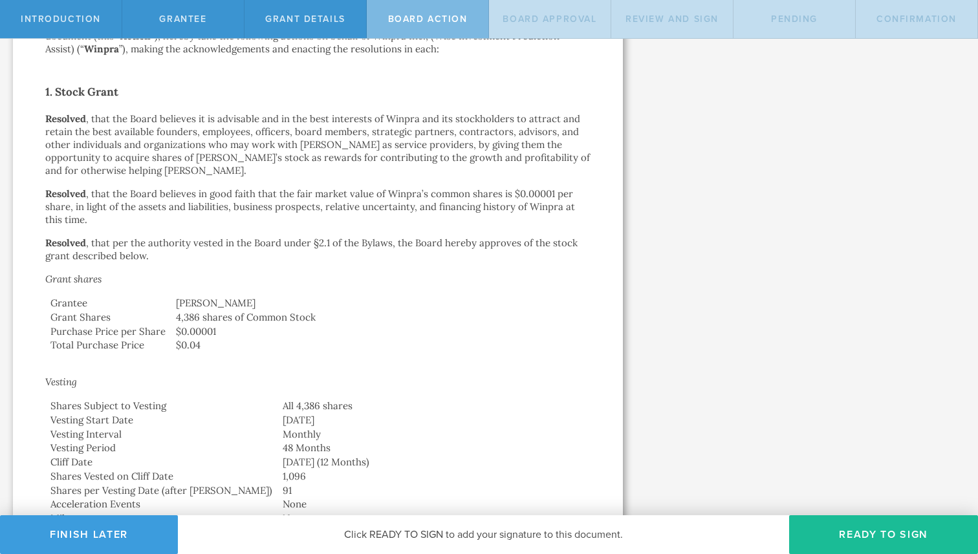
scroll to position [0, 0]
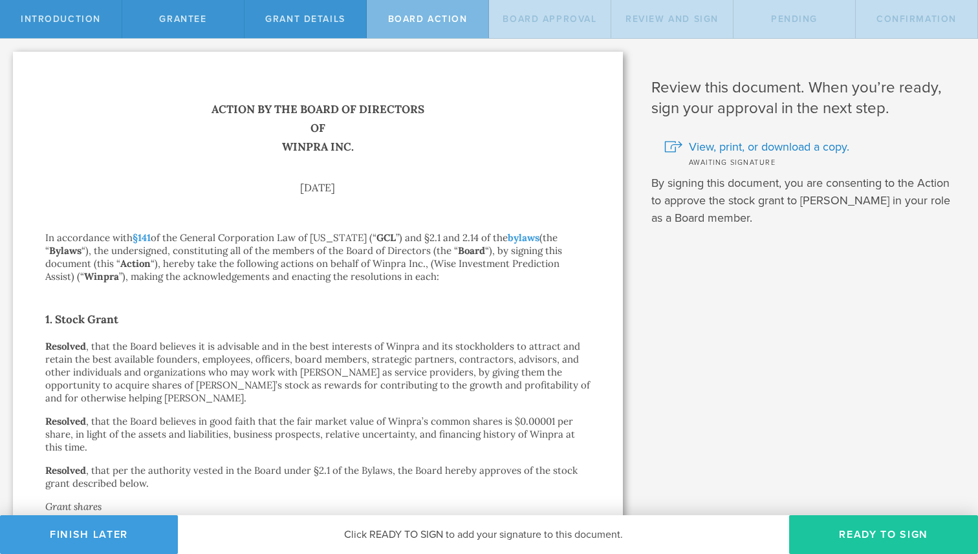
click at [911, 539] on button "Ready to Sign" at bounding box center [883, 534] width 189 height 39
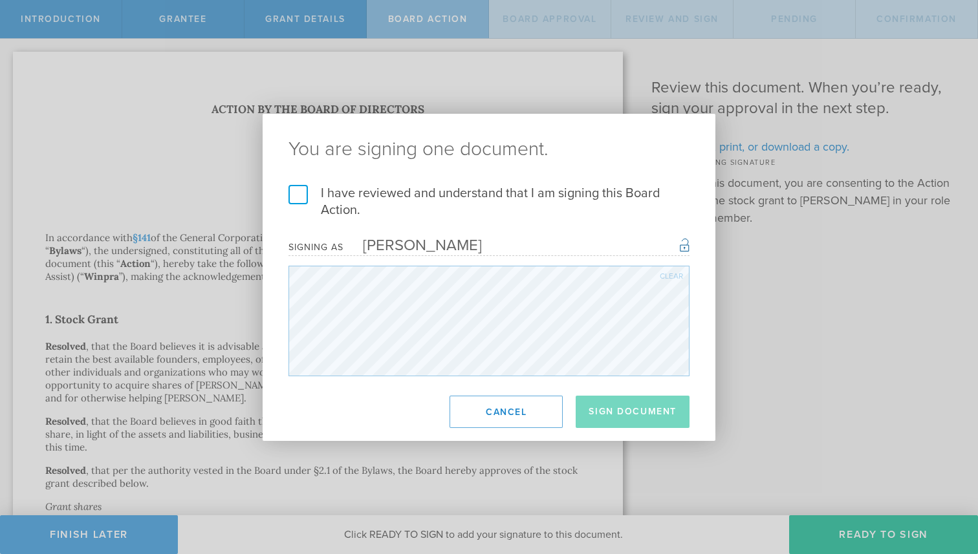
click at [309, 189] on label "I have reviewed and understand that I am signing this Board Action." at bounding box center [488, 202] width 401 height 34
click at [0, 0] on input "I have reviewed and understand that I am signing this Board Action." at bounding box center [0, 0] width 0 height 0
click at [522, 409] on button "Cancel" at bounding box center [505, 412] width 113 height 32
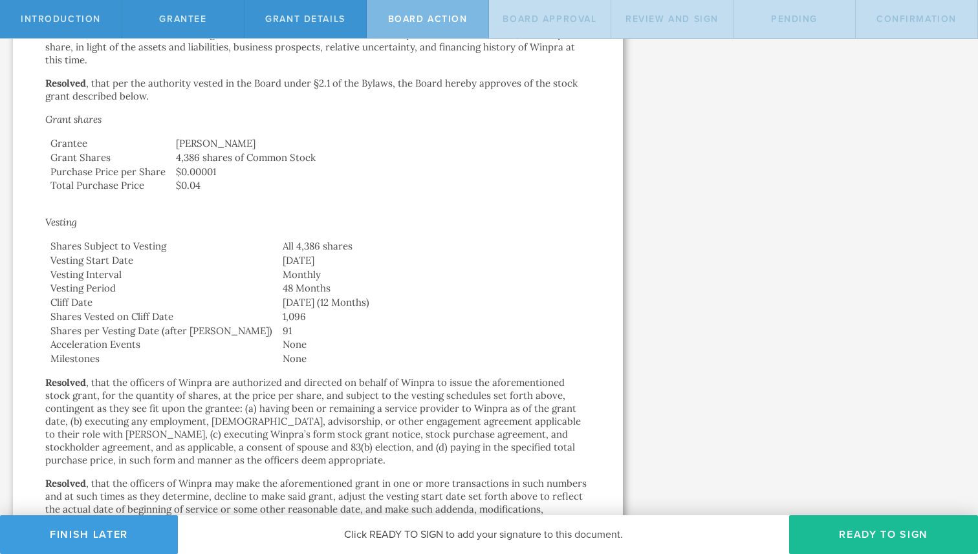
scroll to position [384, 0]
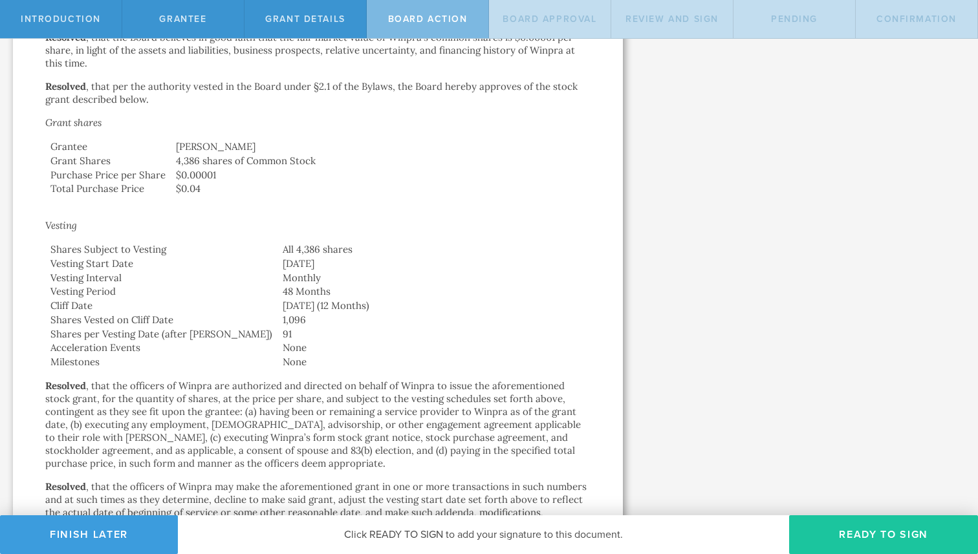
click at [896, 539] on button "Ready to Sign" at bounding box center [883, 534] width 189 height 39
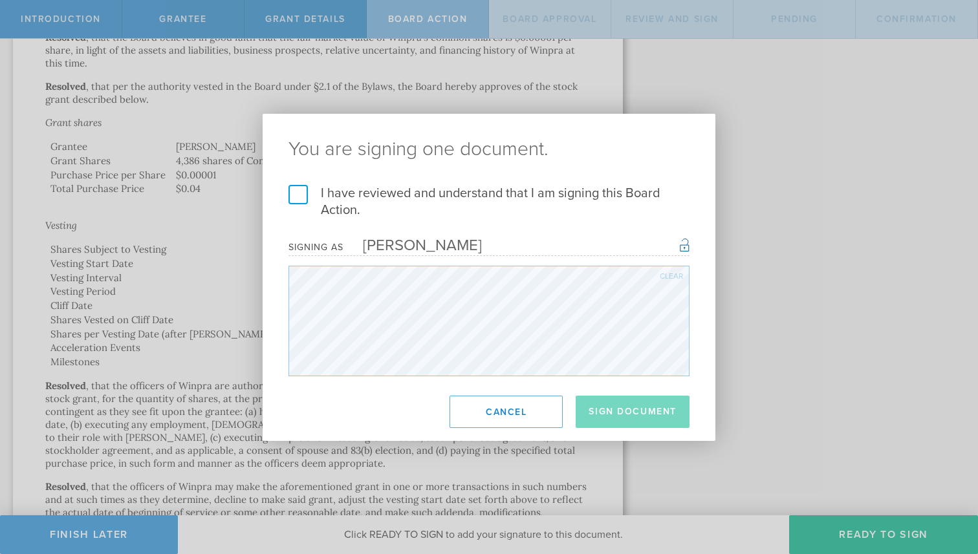
click at [292, 195] on label "I have reviewed and understand that I am signing this Board Action." at bounding box center [488, 202] width 401 height 34
click at [0, 0] on input "I have reviewed and understand that I am signing this Board Action." at bounding box center [0, 0] width 0 height 0
click at [620, 422] on button "Sign Document" at bounding box center [633, 412] width 114 height 32
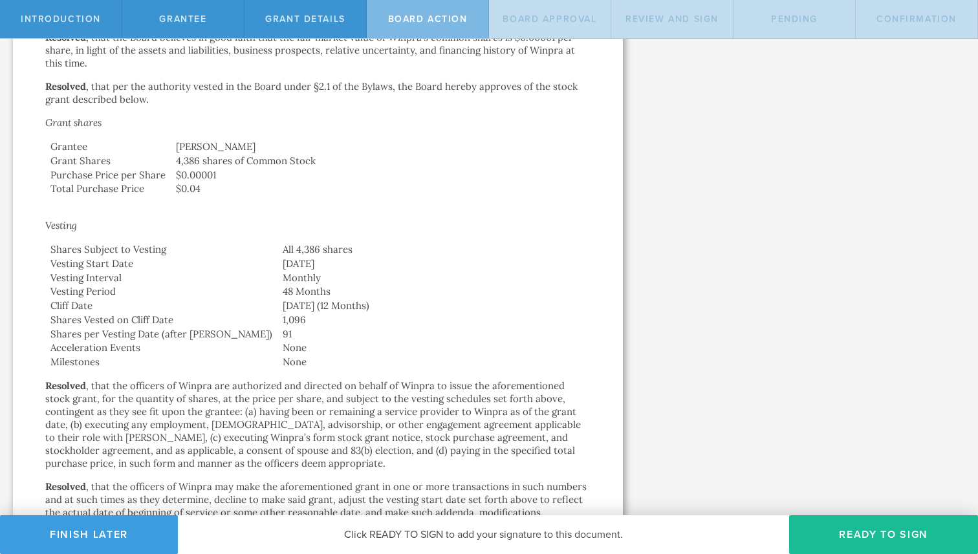
scroll to position [0, 0]
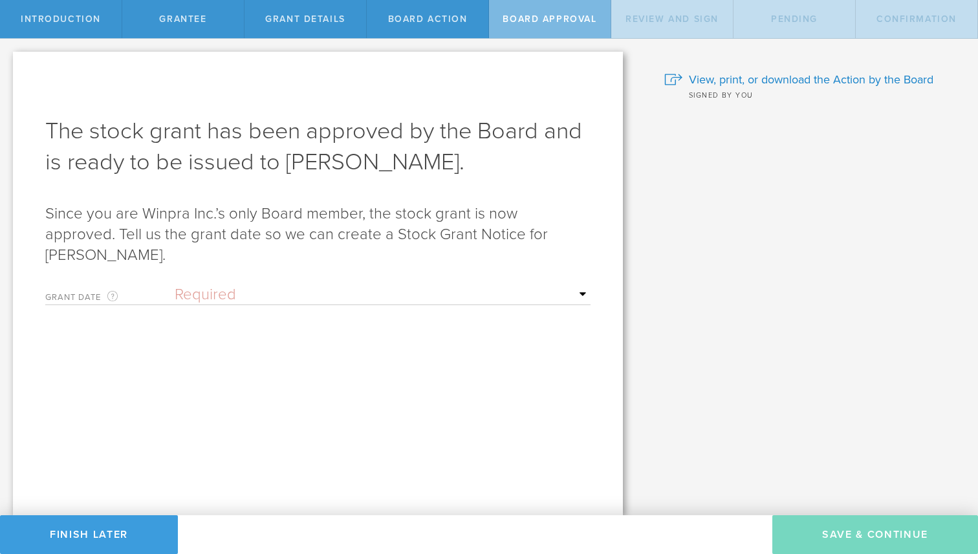
click at [355, 285] on select "Required Upon grantee's signature A specific date" at bounding box center [383, 294] width 416 height 19
select select "uponGranteeSignature"
click at [175, 285] on select "Required Upon grantee's signature A specific date" at bounding box center [383, 294] width 416 height 19
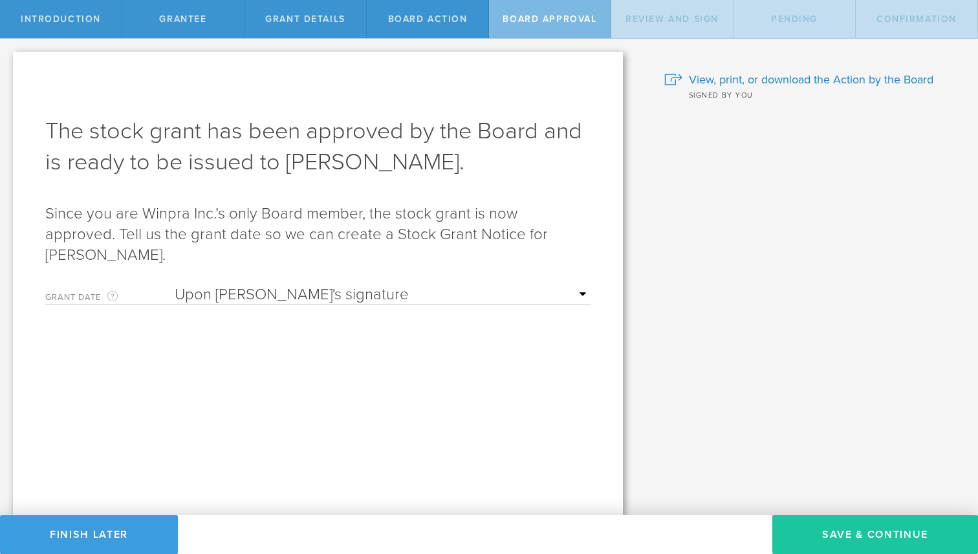
click at [875, 528] on button "Save & Continue" at bounding box center [875, 534] width 206 height 39
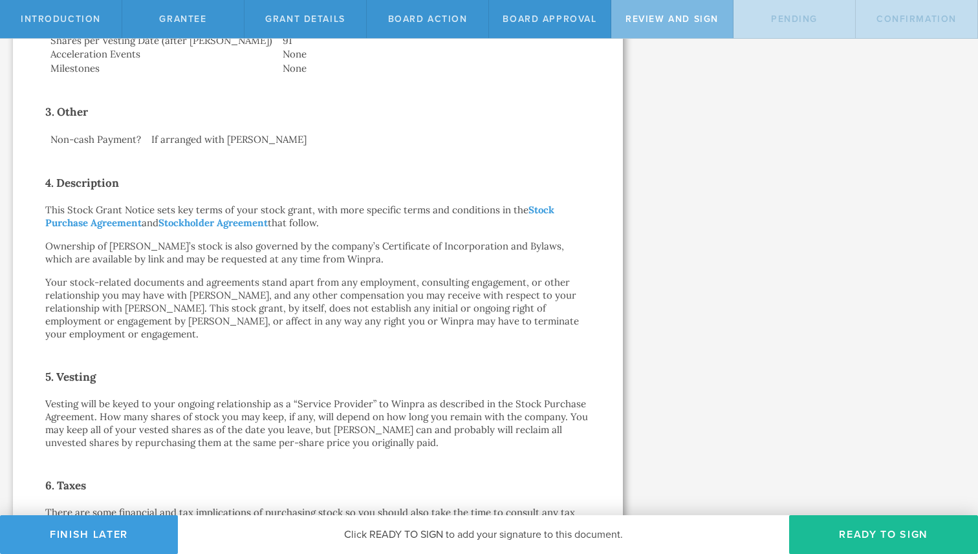
scroll to position [573, 0]
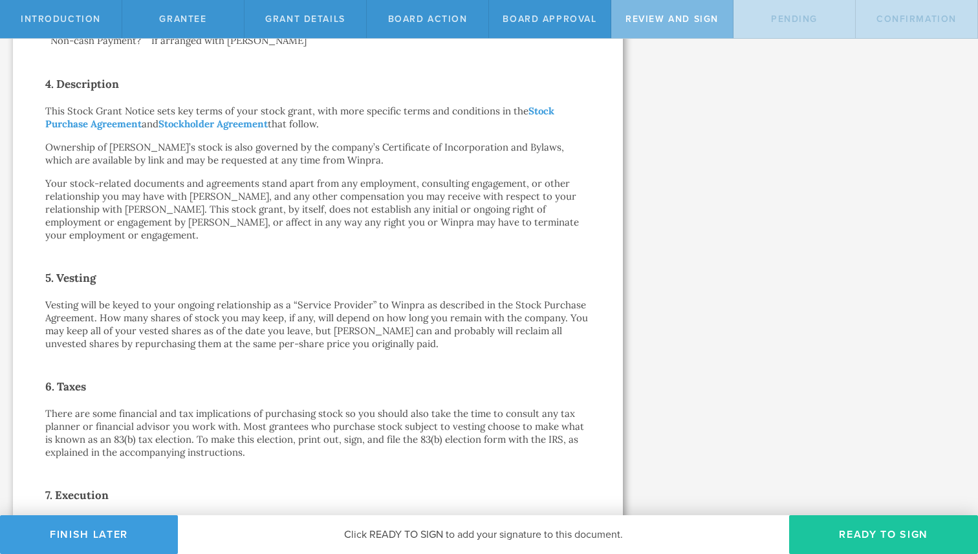
click at [889, 540] on button "Ready to Sign" at bounding box center [883, 534] width 189 height 39
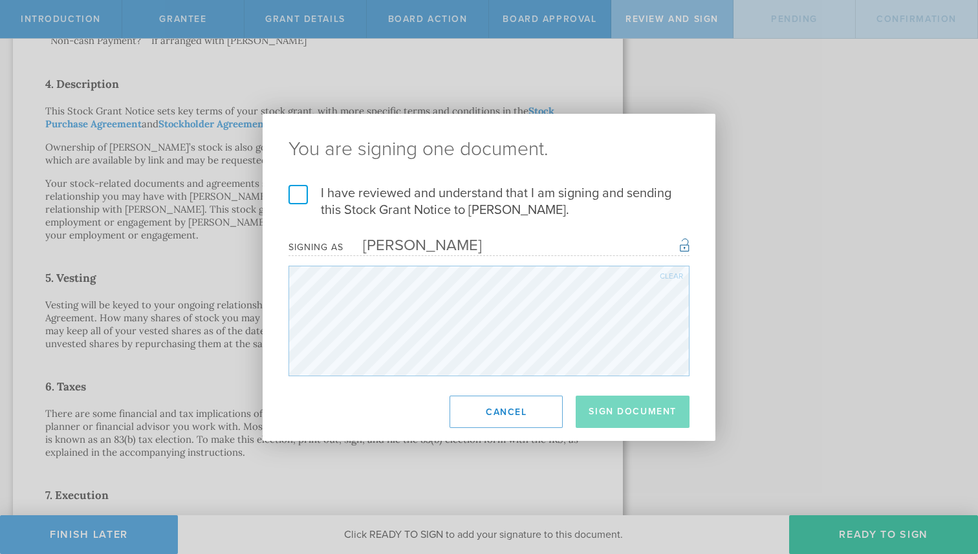
click at [296, 200] on label "I have reviewed and understand that I am signing and sending this Stock Grant N…" at bounding box center [488, 202] width 401 height 34
click at [0, 0] on input "I have reviewed and understand that I am signing and sending this Stock Grant N…" at bounding box center [0, 0] width 0 height 0
click at [663, 415] on button "Sign Document" at bounding box center [633, 412] width 114 height 32
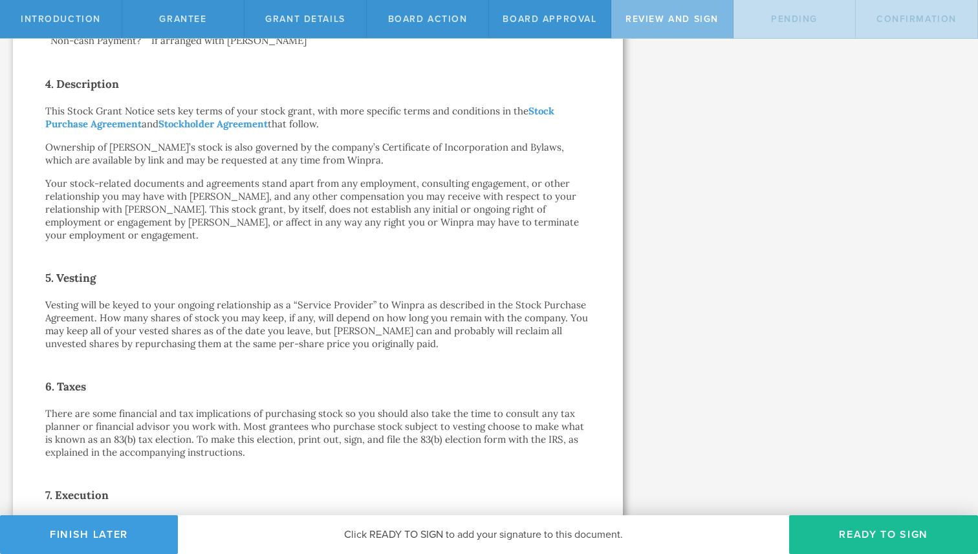
scroll to position [0, 0]
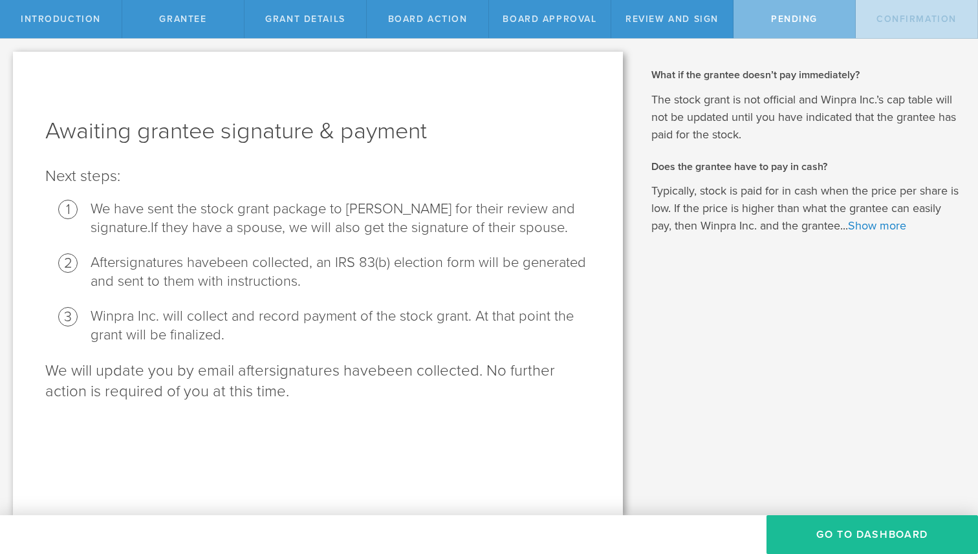
click at [339, 164] on div "Awaiting grantee signature & payment Next steps: We have sent the stock grant p…" at bounding box center [317, 259] width 545 height 287
click at [849, 534] on button "Go To Dashboard" at bounding box center [871, 534] width 211 height 39
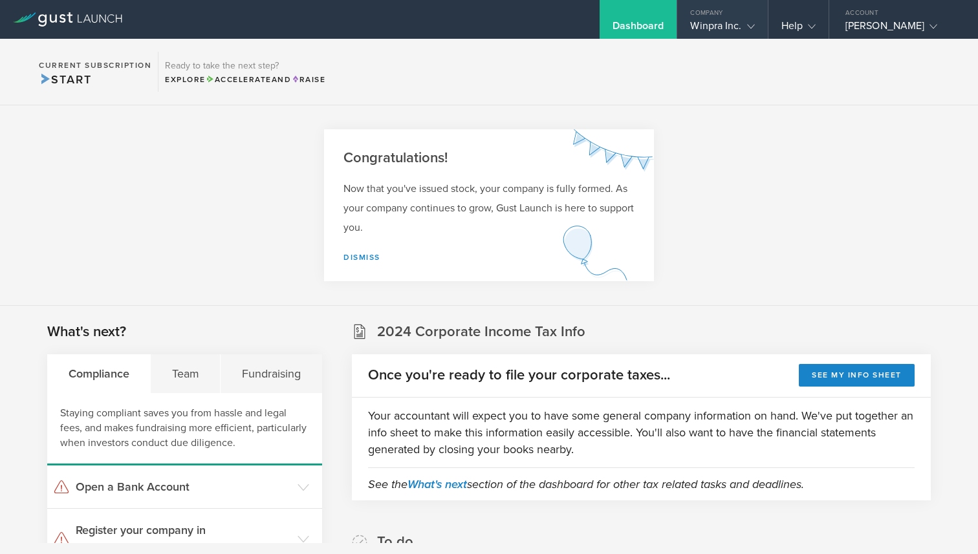
click at [747, 24] on icon at bounding box center [751, 27] width 8 height 8
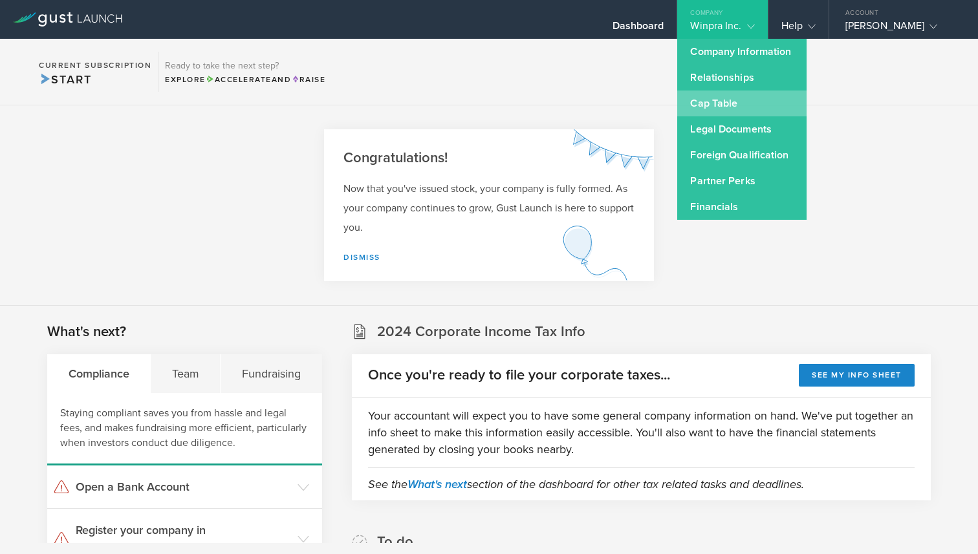
click at [741, 105] on link "Cap Table" at bounding box center [741, 104] width 129 height 26
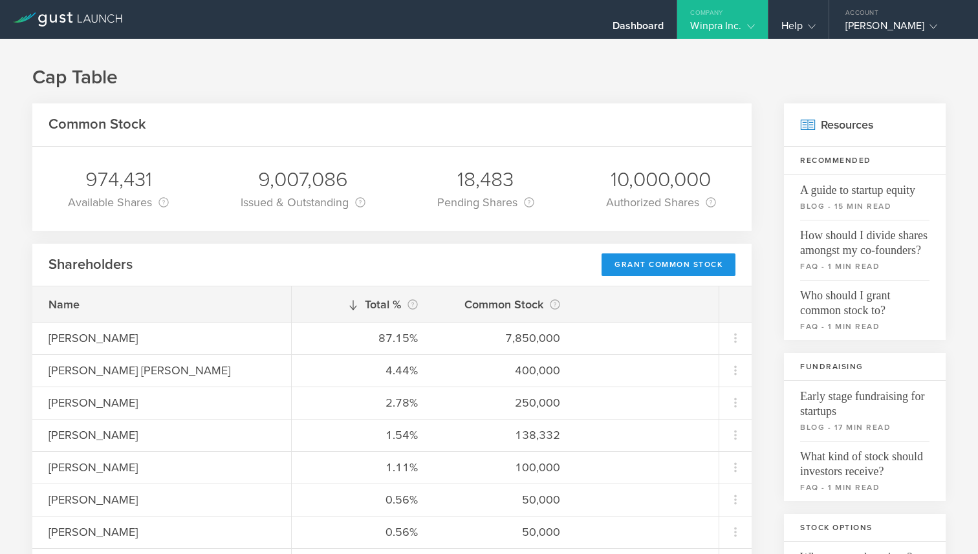
click at [678, 268] on div "Grant Common Stock" at bounding box center [668, 265] width 134 height 23
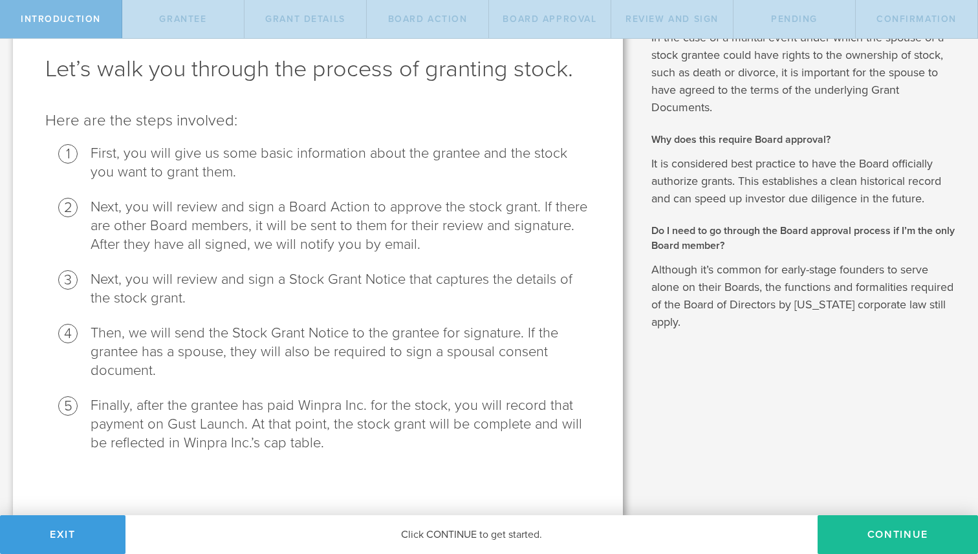
scroll to position [64, 0]
click at [885, 527] on button "Continue" at bounding box center [897, 534] width 160 height 39
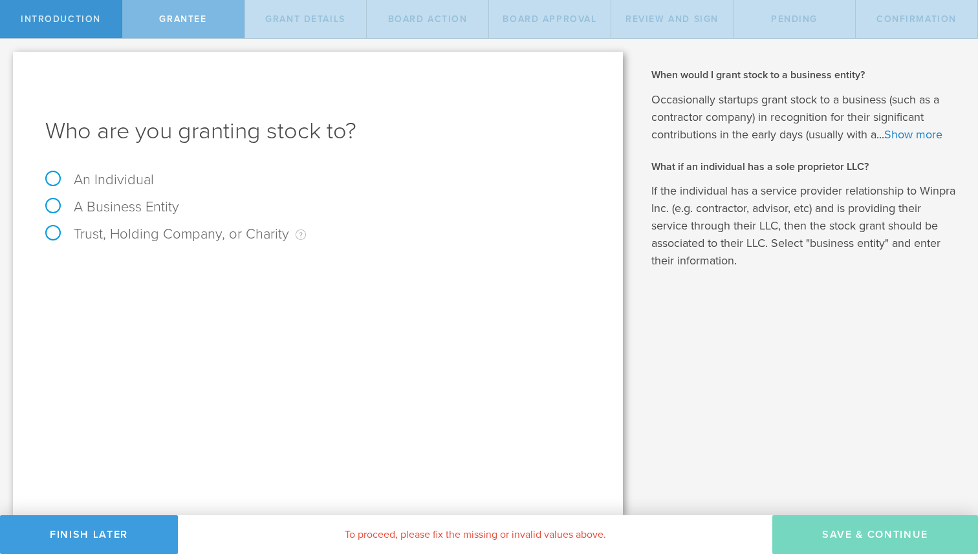
click at [51, 182] on label "An Individual" at bounding box center [99, 179] width 109 height 17
click at [8, 59] on input "An Individual" at bounding box center [4, 49] width 8 height 21
radio input "true"
click at [180, 259] on div "Name The first and last name of the person that you are granting stock to." at bounding box center [317, 267] width 545 height 27
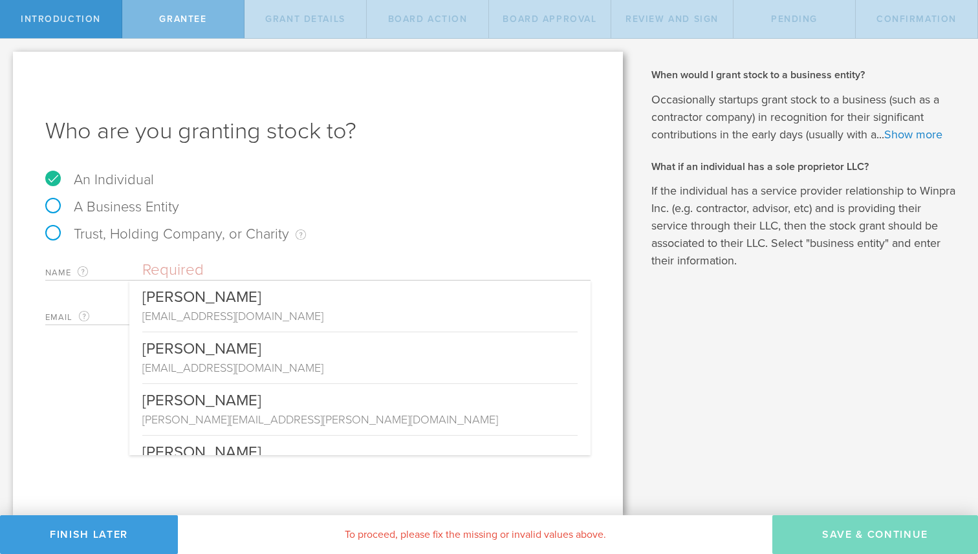
click at [178, 265] on input "text" at bounding box center [366, 270] width 448 height 19
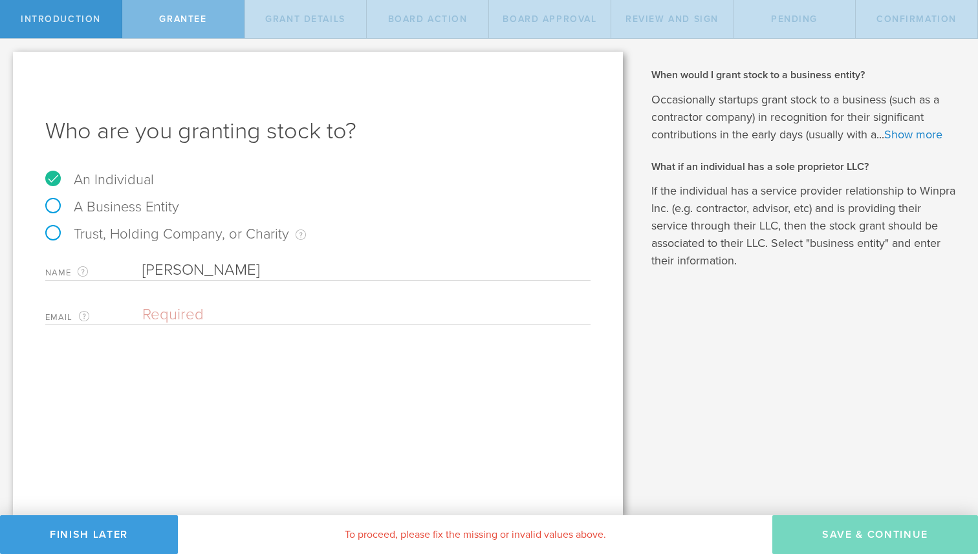
click at [195, 306] on input "email" at bounding box center [363, 314] width 442 height 19
type input "[PERSON_NAME]"
paste input "[EMAIL_ADDRESS][DOMAIN_NAME]"
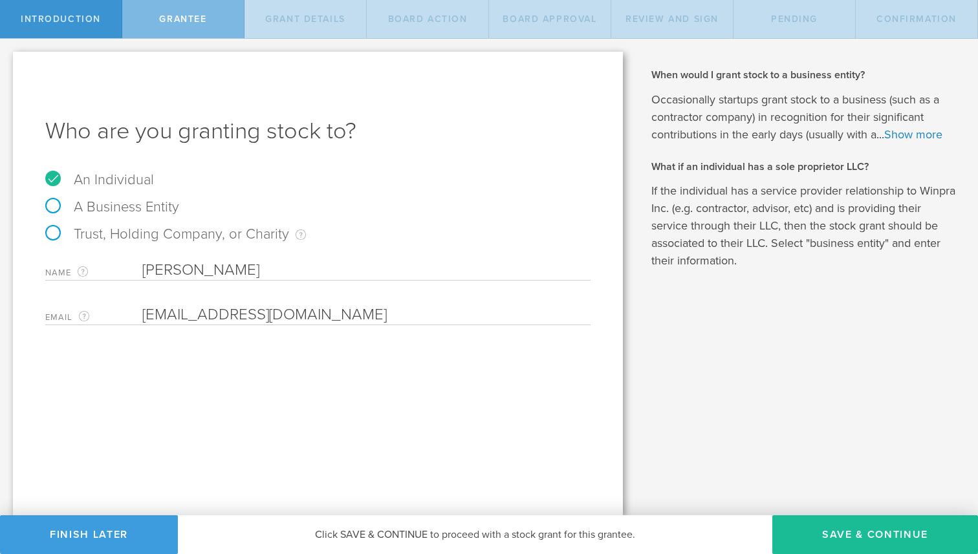
type input "[EMAIL_ADDRESS][DOMAIN_NAME]"
click at [277, 392] on div "Who are you granting stock to? An Individual A Business Entity Trust, Holding C…" at bounding box center [318, 284] width 610 height 464
click at [863, 528] on button "Save & Continue" at bounding box center [875, 534] width 206 height 39
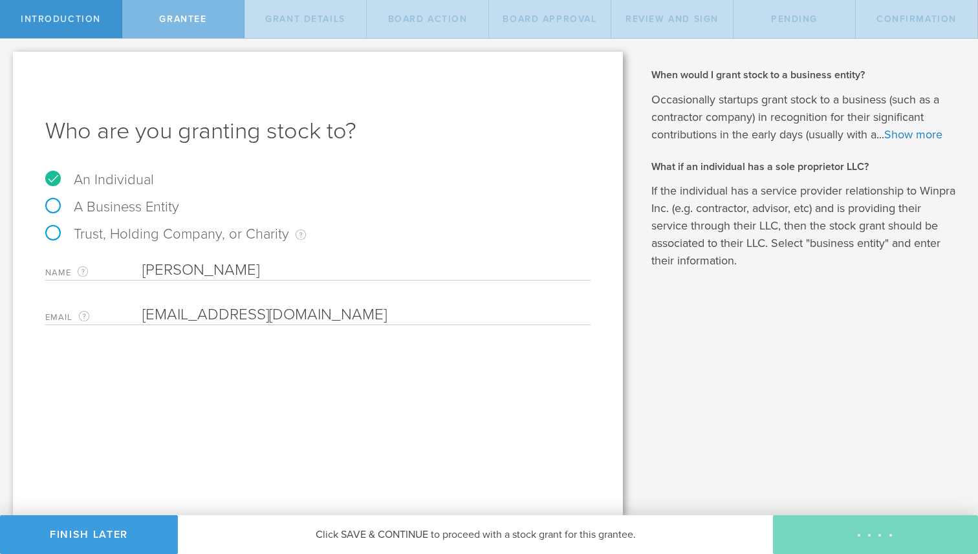
type input "48"
type input "12"
select select "none"
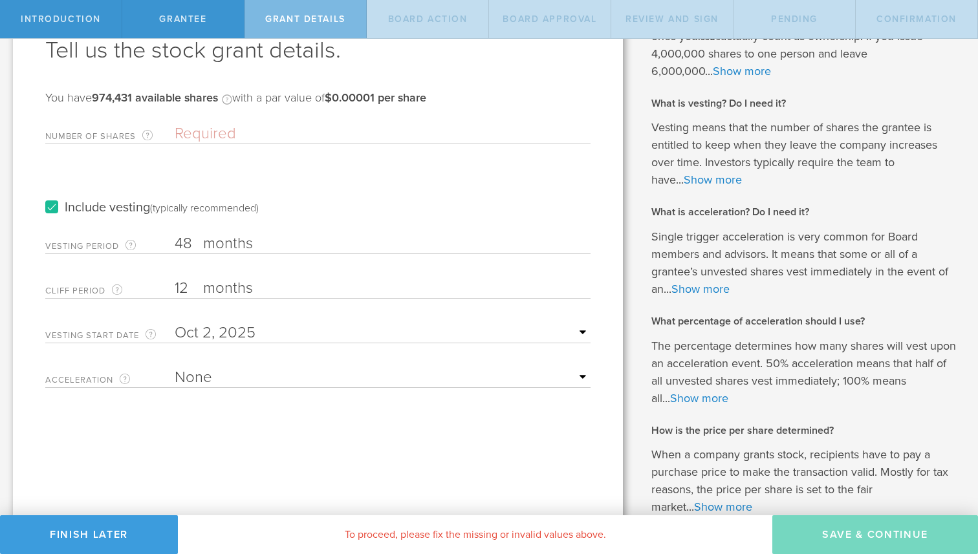
scroll to position [83, 0]
click at [582, 334] on input "text" at bounding box center [383, 330] width 416 height 19
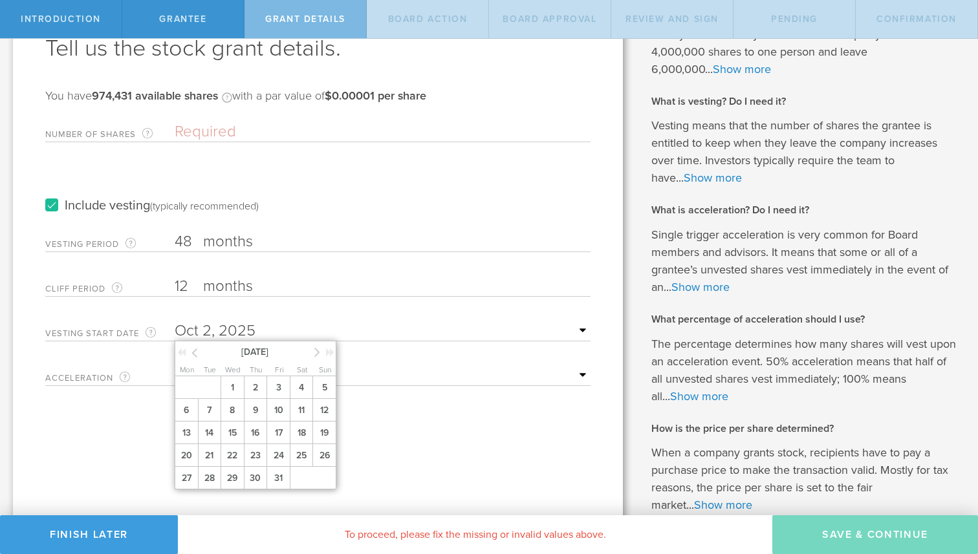
click at [195, 353] on icon at bounding box center [194, 353] width 6 height 16
click at [262, 411] on span "10" at bounding box center [255, 410] width 23 height 23
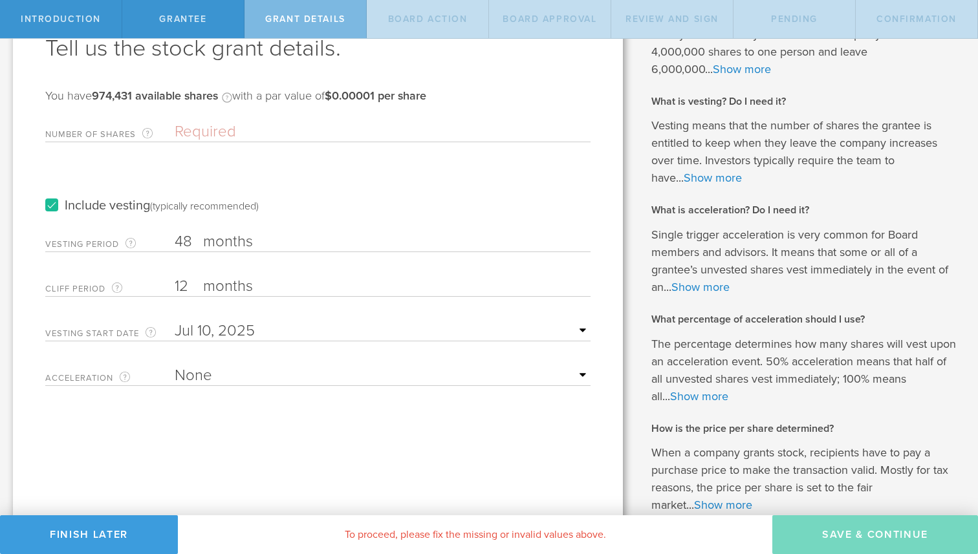
click at [315, 422] on div "Tell us the stock grant details. You have 974,431 available shares Available sh…" at bounding box center [318, 280] width 610 height 622
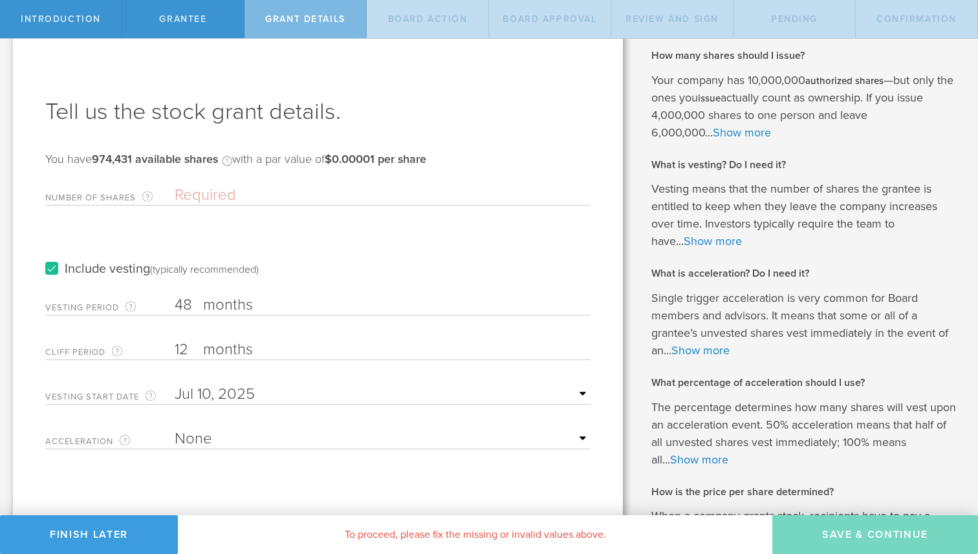
scroll to position [0, 0]
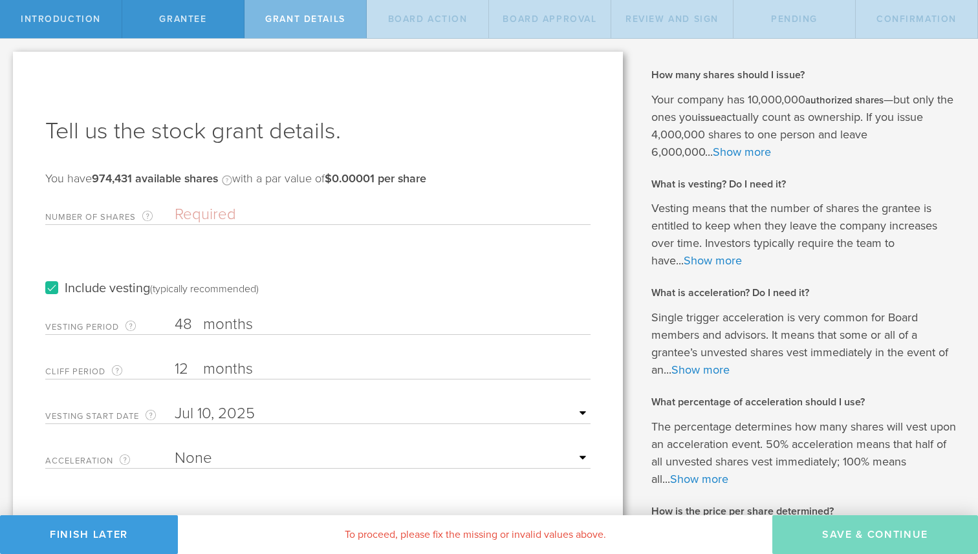
click at [239, 218] on input "Number of Shares The total amount of stock the company is granting to this reci…" at bounding box center [383, 214] width 416 height 19
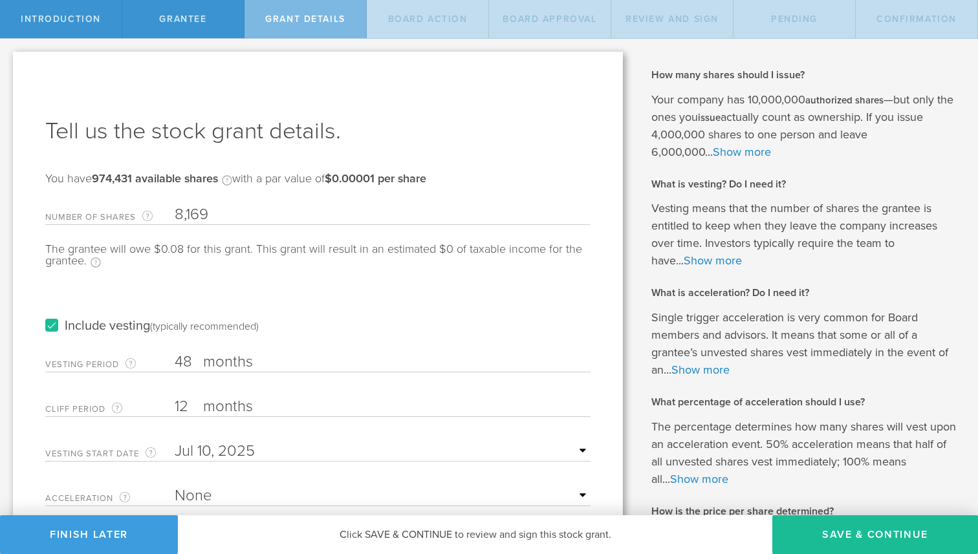
type input "8,169"
click at [376, 267] on div "The grantee will owe $0.08 for this grant. This grant will result in an estimat…" at bounding box center [317, 262] width 545 height 38
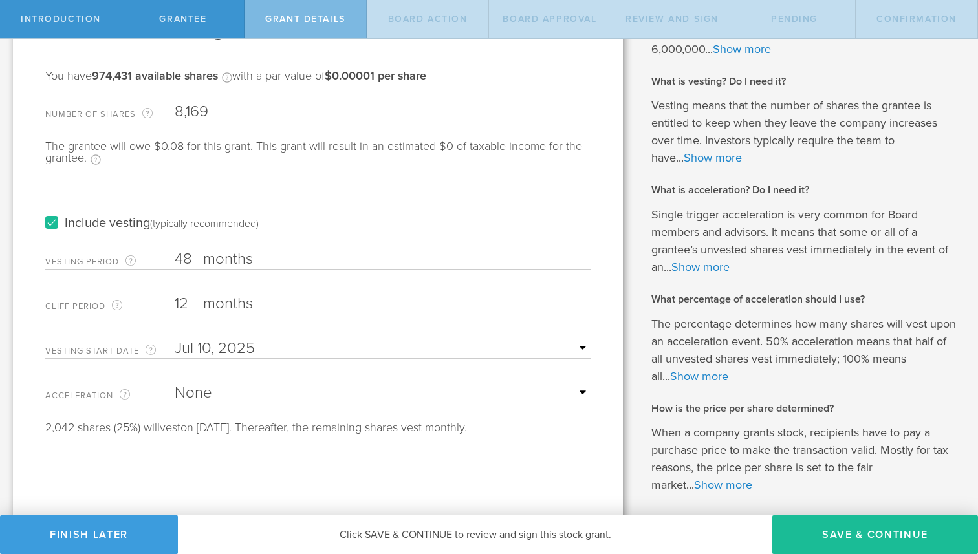
scroll to position [93, 0]
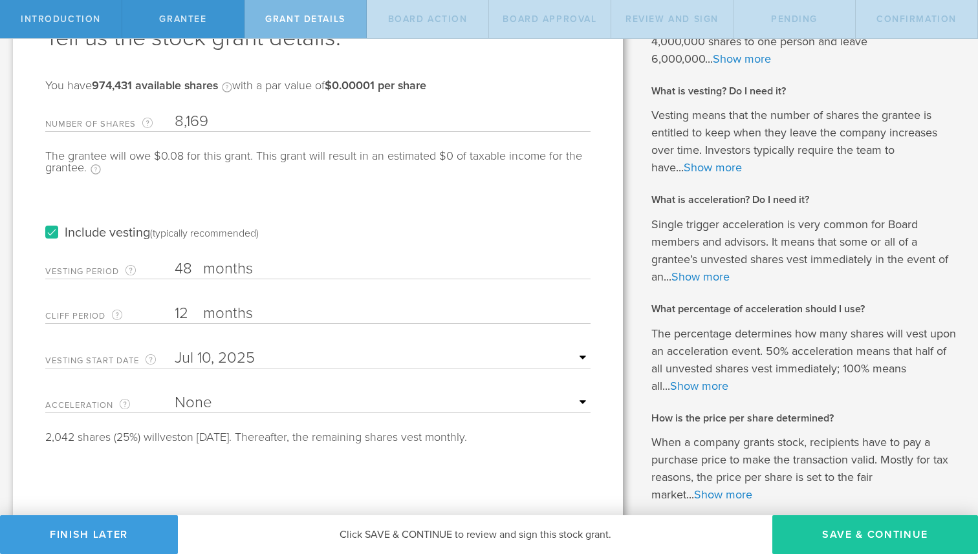
click at [865, 543] on button "Save & Continue" at bounding box center [875, 534] width 206 height 39
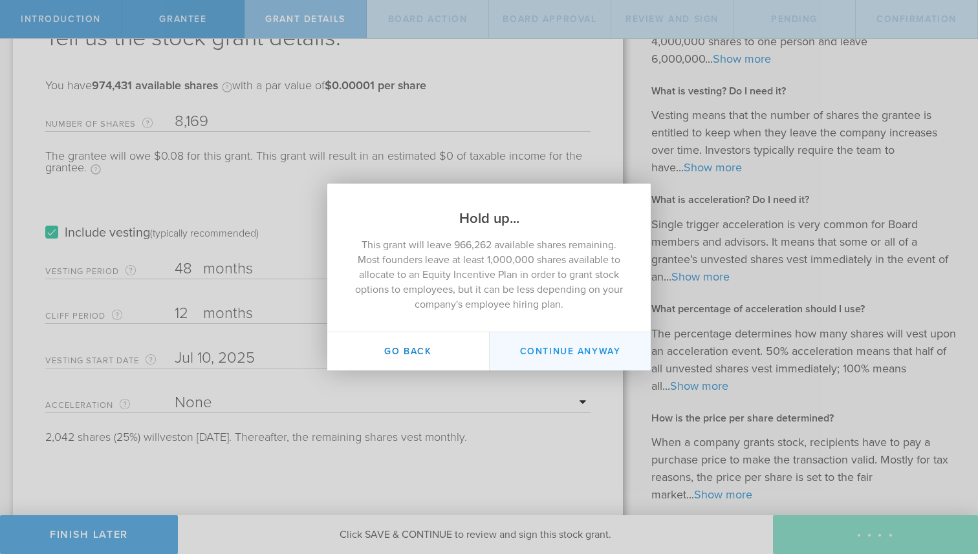
click at [548, 347] on button "Continue Anyway" at bounding box center [570, 351] width 162 height 38
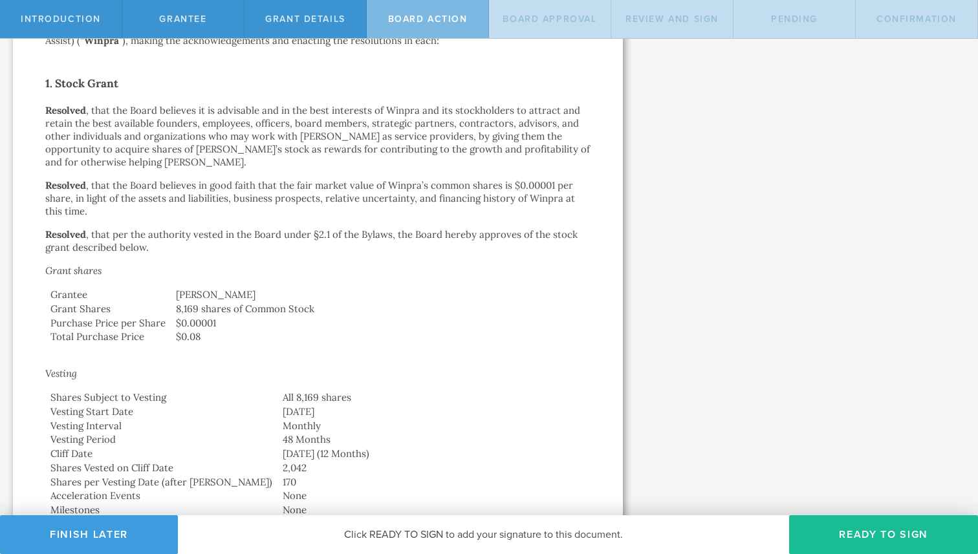
scroll to position [214, 0]
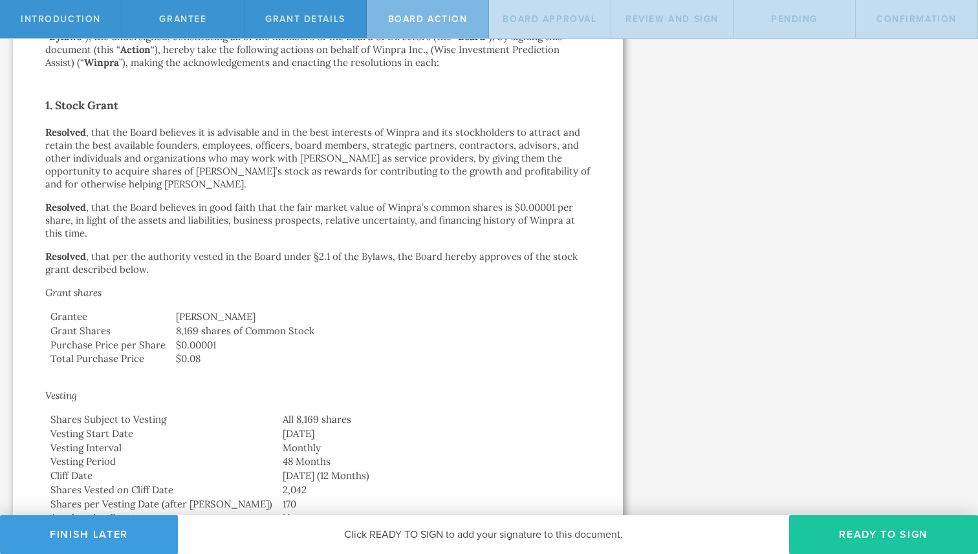
click at [901, 530] on button "Ready to Sign" at bounding box center [883, 534] width 189 height 39
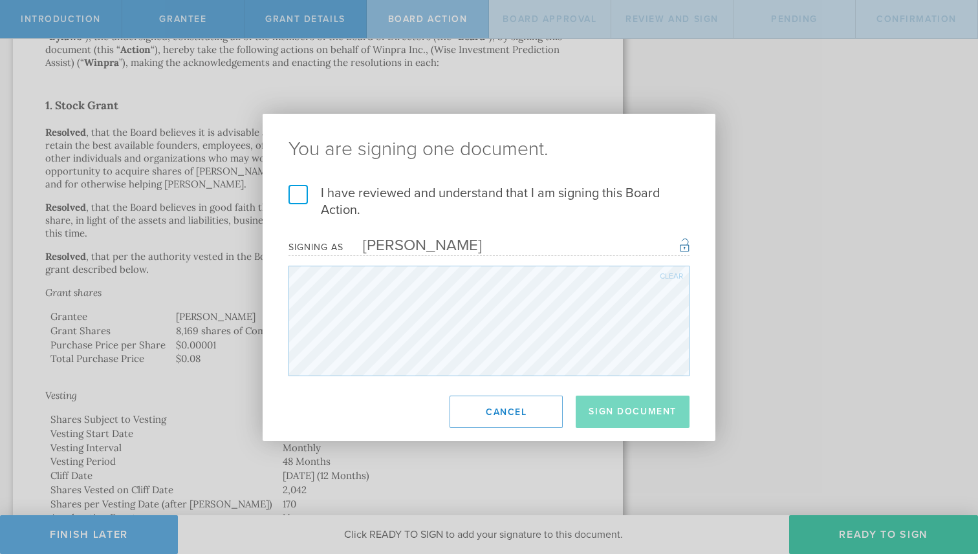
click at [305, 198] on label "I have reviewed and understand that I am signing this Board Action." at bounding box center [488, 202] width 401 height 34
click at [0, 0] on input "I have reviewed and understand that I am signing this Board Action." at bounding box center [0, 0] width 0 height 0
click at [614, 418] on button "Sign Document" at bounding box center [633, 412] width 114 height 32
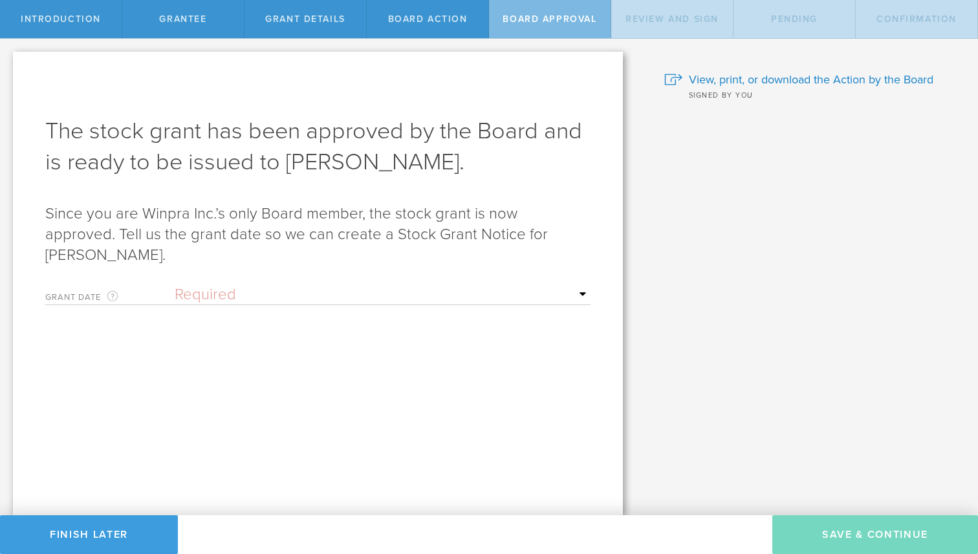
scroll to position [0, 0]
click at [386, 285] on select "Required Upon grantee's signature A specific date" at bounding box center [383, 294] width 416 height 19
select select "uponGranteeSignature"
click at [175, 285] on select "Required Upon grantee's signature A specific date" at bounding box center [383, 294] width 416 height 19
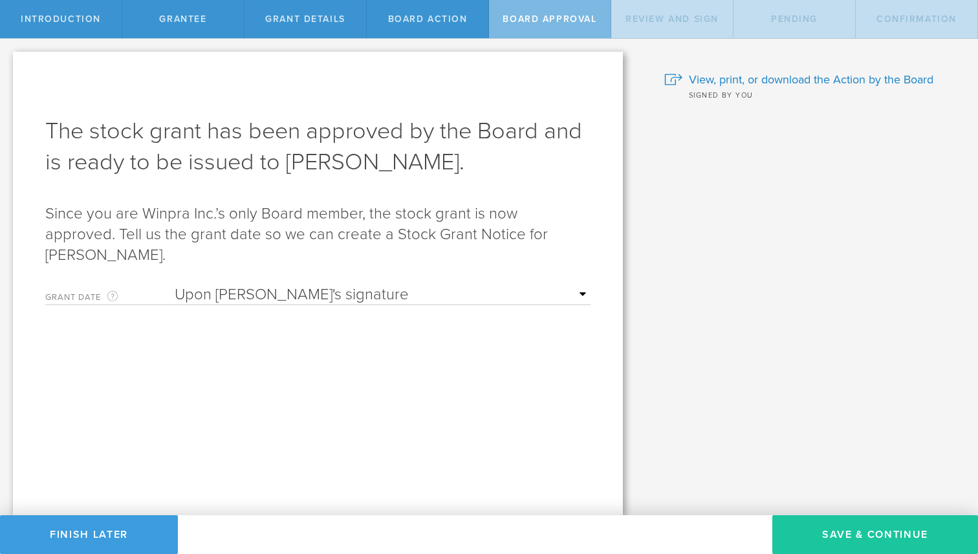
click at [867, 532] on button "Save & Continue" at bounding box center [875, 534] width 206 height 39
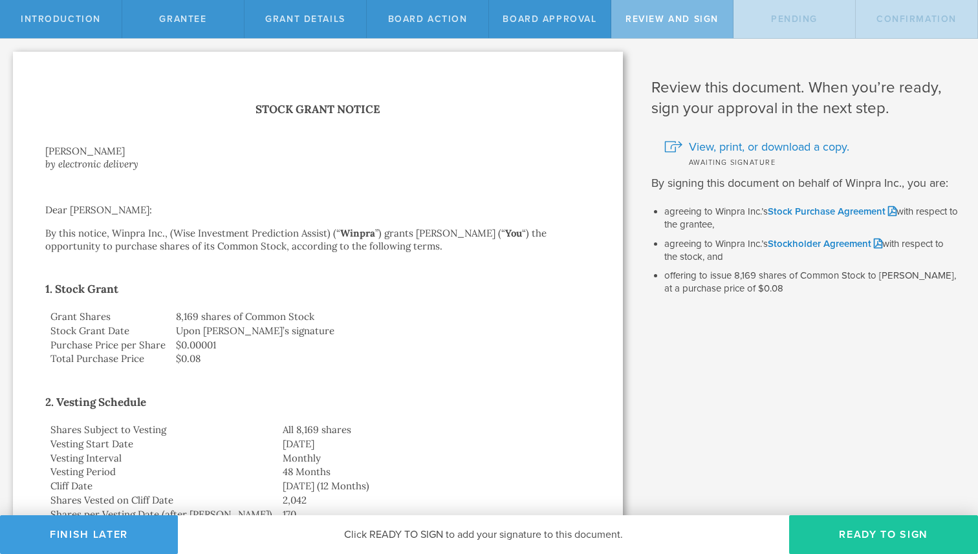
click at [869, 530] on button "Ready to Sign" at bounding box center [883, 534] width 189 height 39
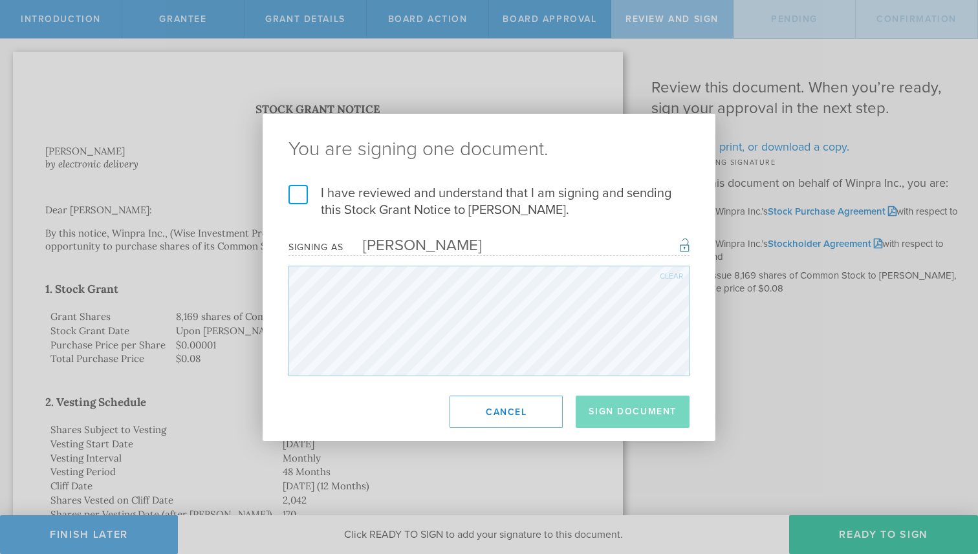
click at [297, 192] on label "I have reviewed and understand that I am signing and sending this Stock Grant N…" at bounding box center [488, 202] width 401 height 34
click at [0, 0] on input "I have reviewed and understand that I am signing and sending this Stock Grant N…" at bounding box center [0, 0] width 0 height 0
click at [638, 416] on button "Sign Document" at bounding box center [633, 412] width 114 height 32
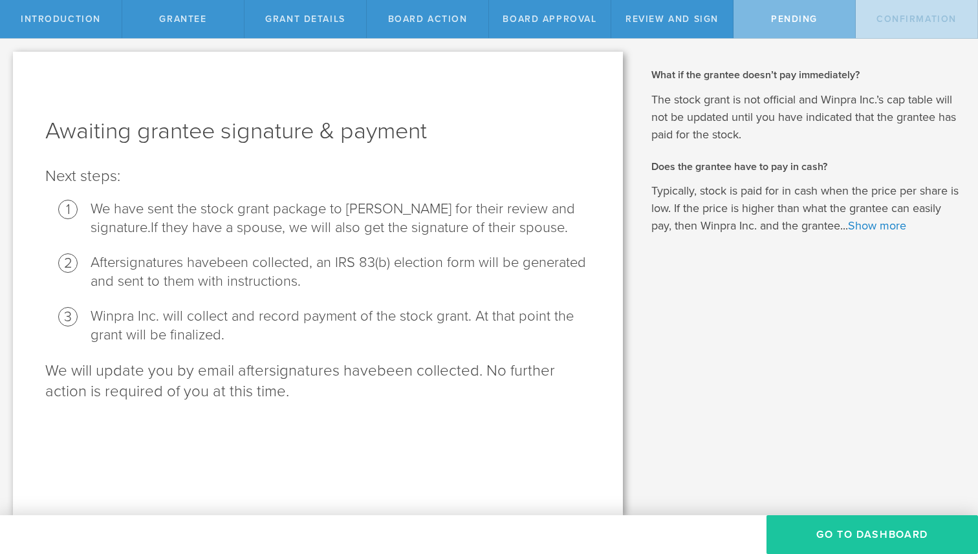
click at [811, 526] on button "Go To Dashboard" at bounding box center [871, 534] width 211 height 39
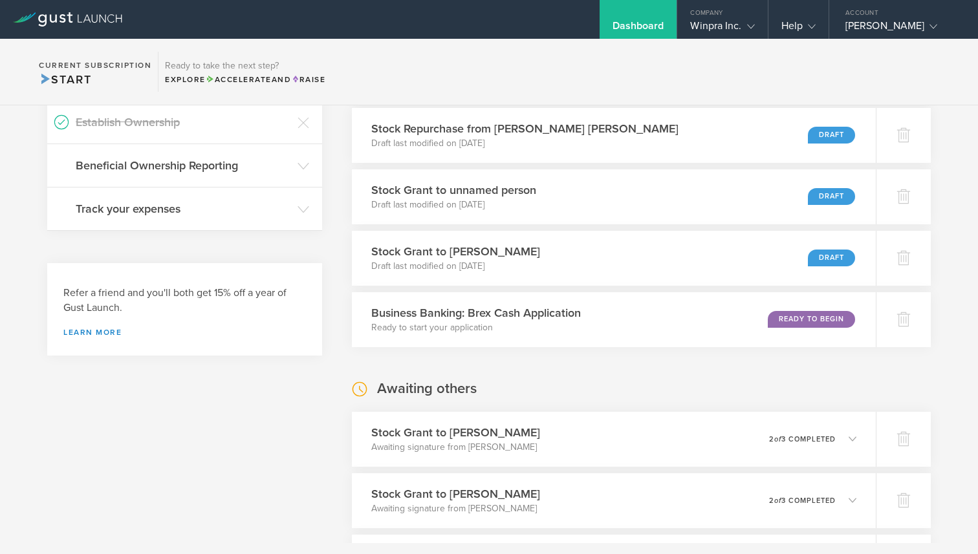
scroll to position [702, 0]
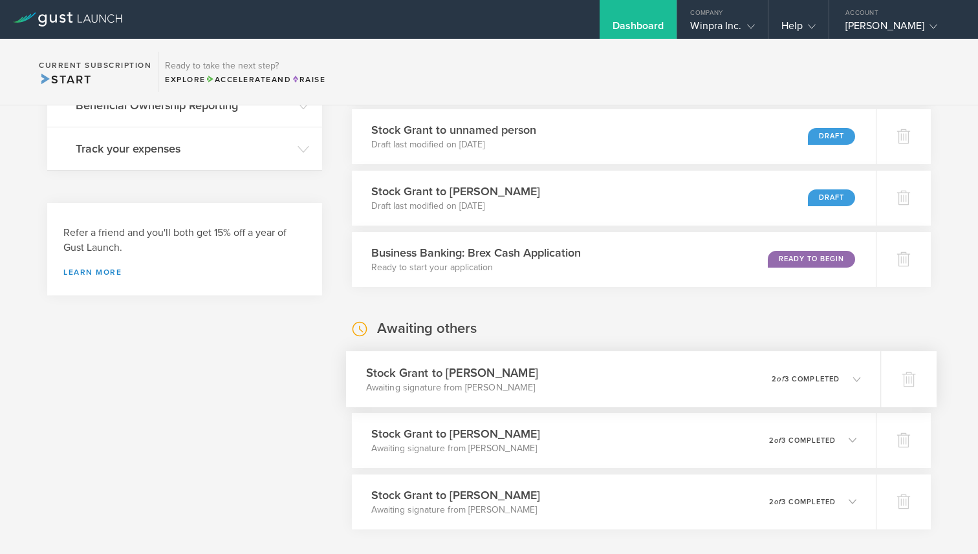
click at [863, 381] on div "Stock Grant to [PERSON_NAME] Awaiting signature from [PERSON_NAME] 0 undelivera…" at bounding box center [613, 379] width 535 height 56
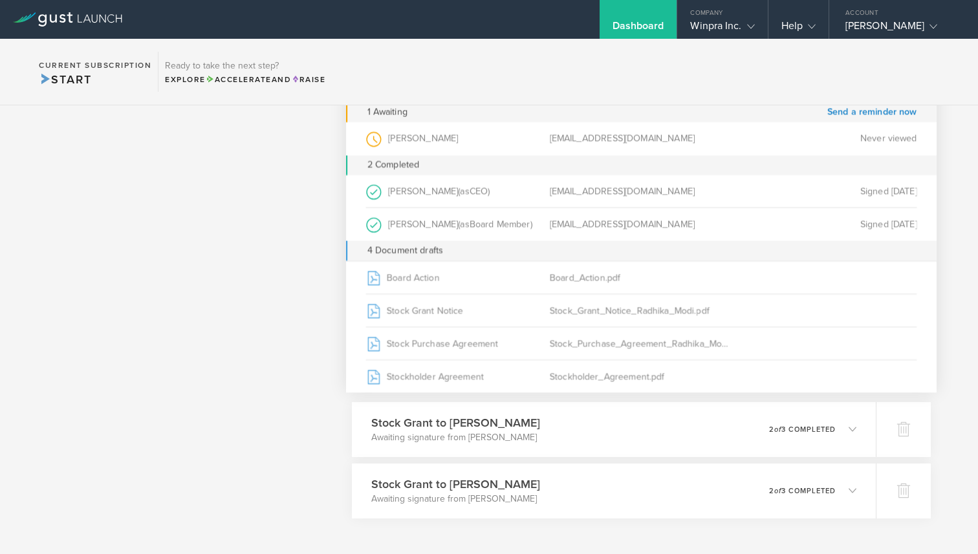
scroll to position [1057, 0]
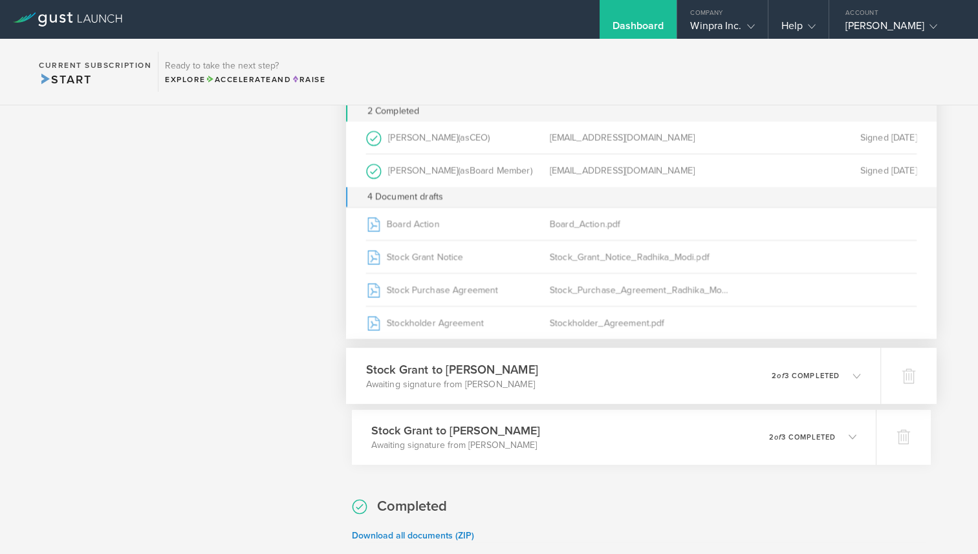
click at [856, 374] on icon at bounding box center [856, 376] width 8 height 8
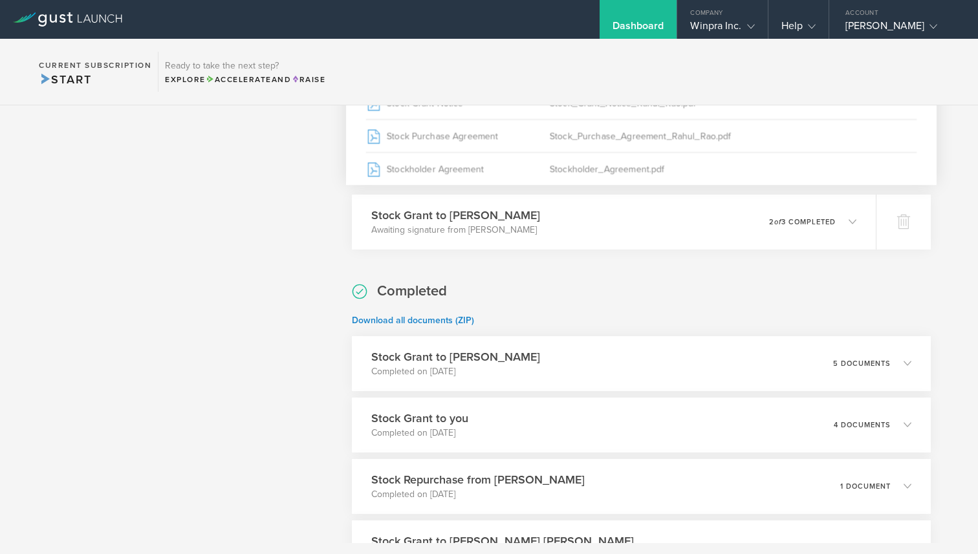
scroll to position [1268, 0]
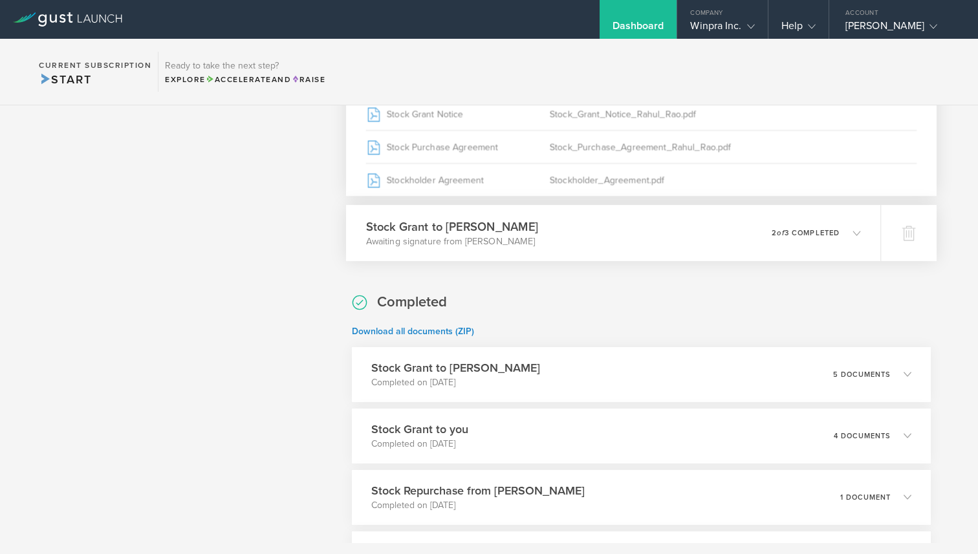
click at [854, 232] on polyline at bounding box center [856, 233] width 7 height 4
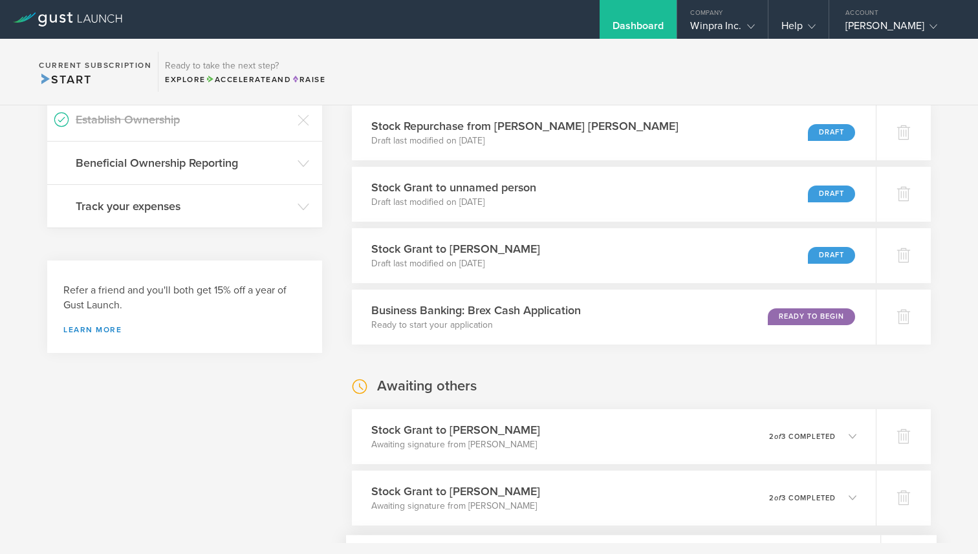
scroll to position [710, 0]
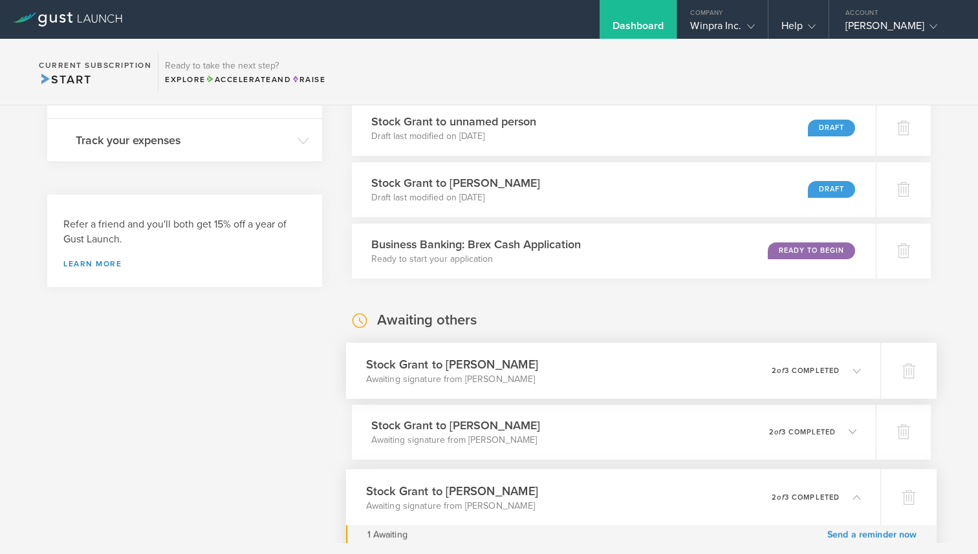
click at [672, 371] on div "Stock Grant to [PERSON_NAME] Awaiting signature from [PERSON_NAME] 0 undelivera…" at bounding box center [613, 371] width 535 height 56
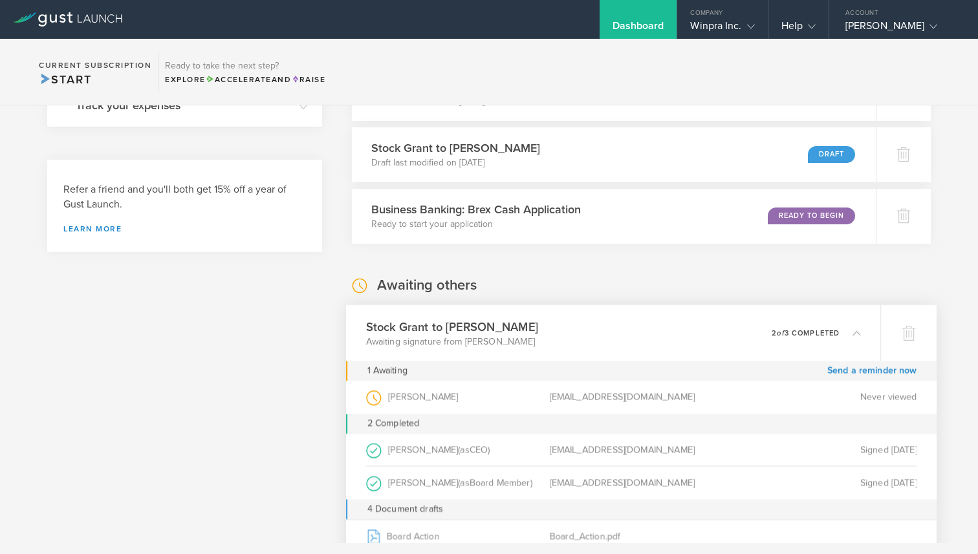
scroll to position [903, 0]
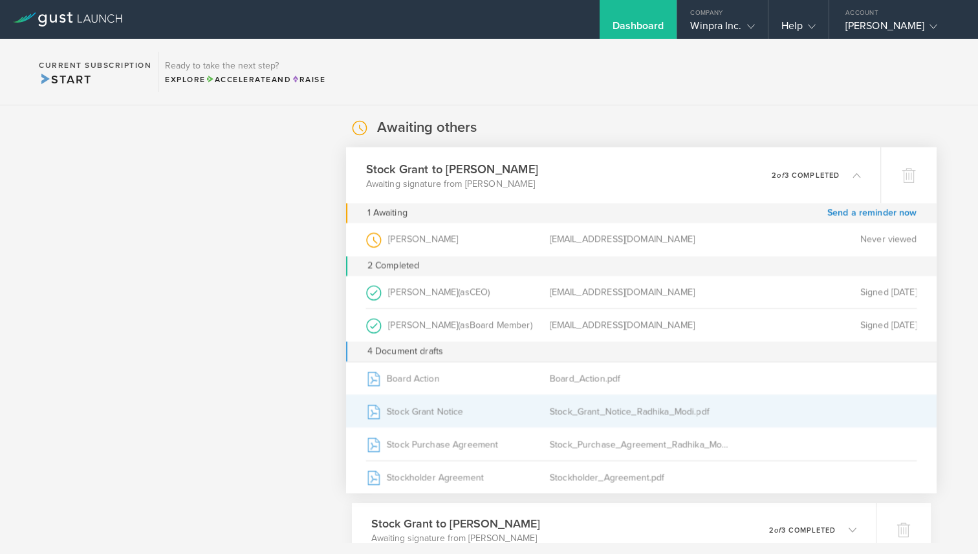
click at [453, 399] on div "Stock Grant Notice" at bounding box center [457, 411] width 184 height 32
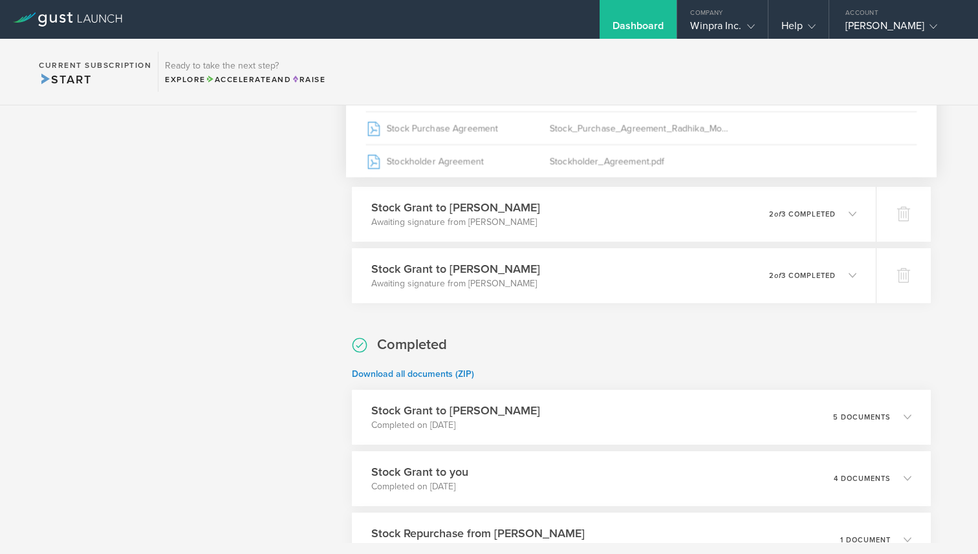
scroll to position [1198, 0]
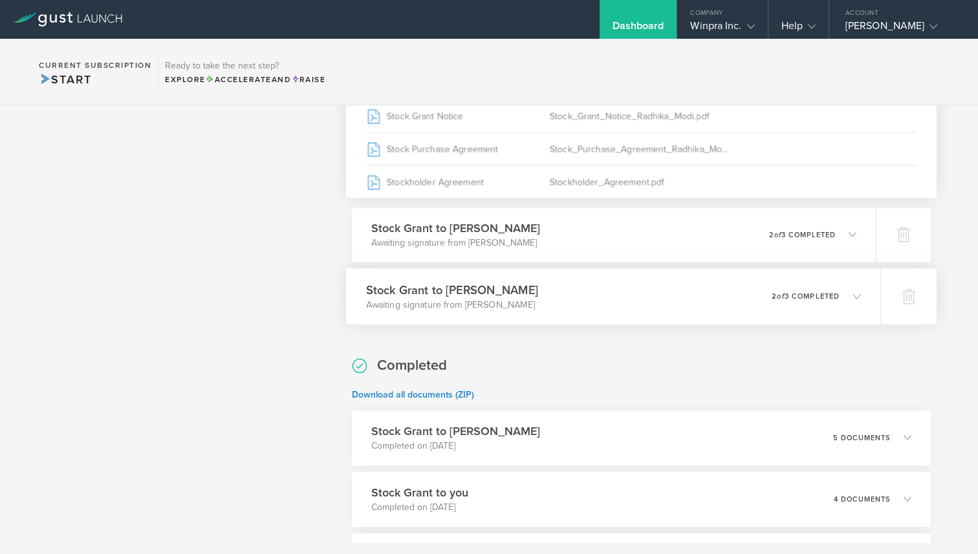
click at [601, 300] on div "Stock Grant to [PERSON_NAME] Awaiting signature from [PERSON_NAME] 0 undelivera…" at bounding box center [613, 296] width 535 height 56
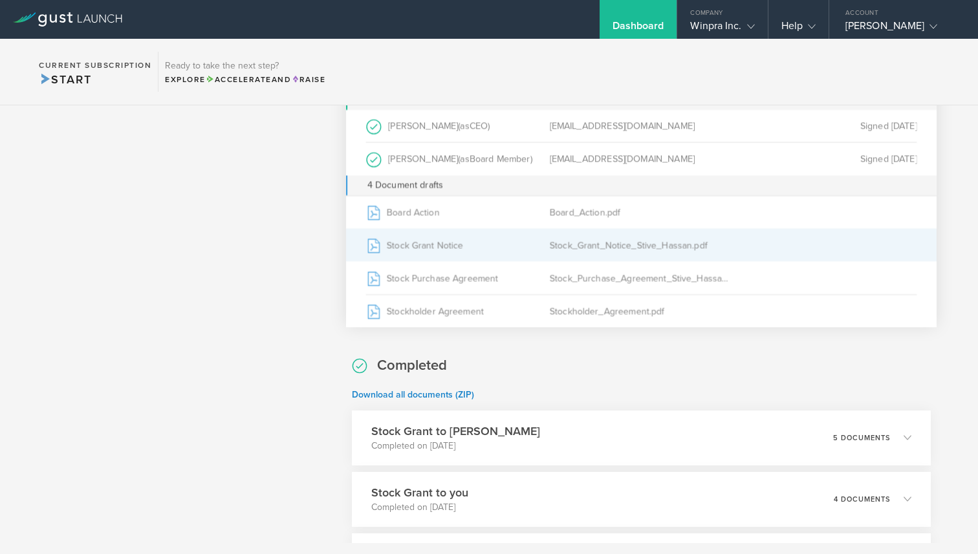
click at [625, 247] on div "Stock_Grant_Notice_Stive_Hassan.pdf" at bounding box center [641, 245] width 184 height 32
